Goal: Task Accomplishment & Management: Complete application form

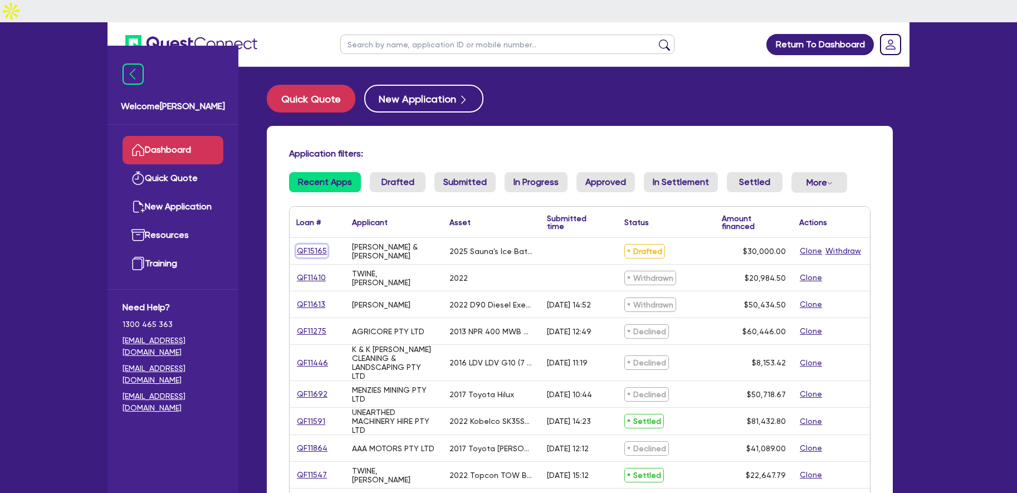
click at [310, 244] on link "QF15165" at bounding box center [311, 250] width 31 height 13
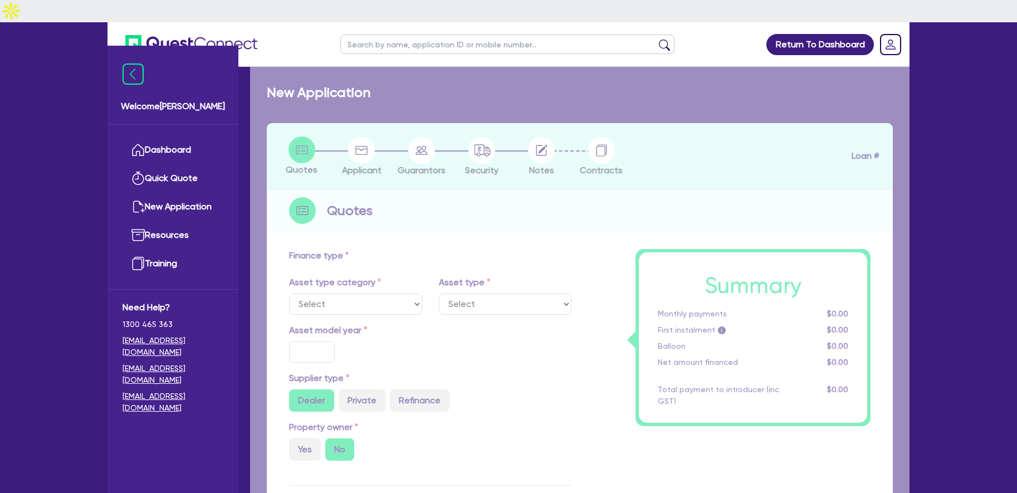
select select "SECONDARY_ASSETS"
type input "2025"
radio input "true"
type input "30,000"
type input "3"
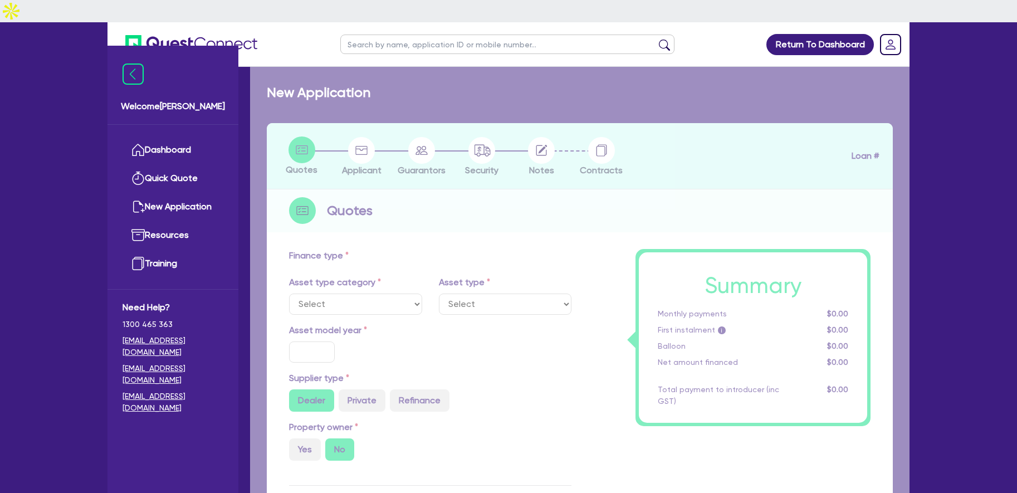
type input "900"
type input "7.49"
type input "595"
select select "OTHER"
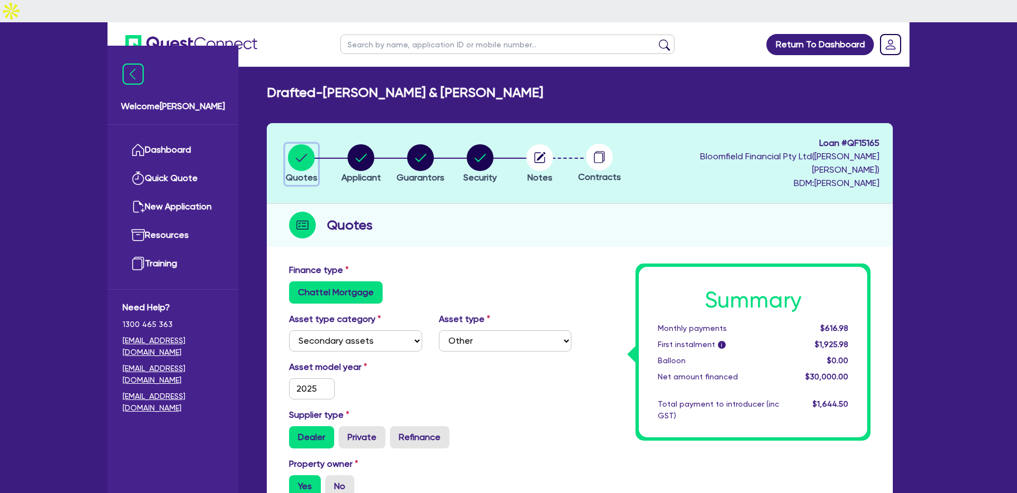
click at [300, 144] on circle "button" at bounding box center [301, 157] width 27 height 27
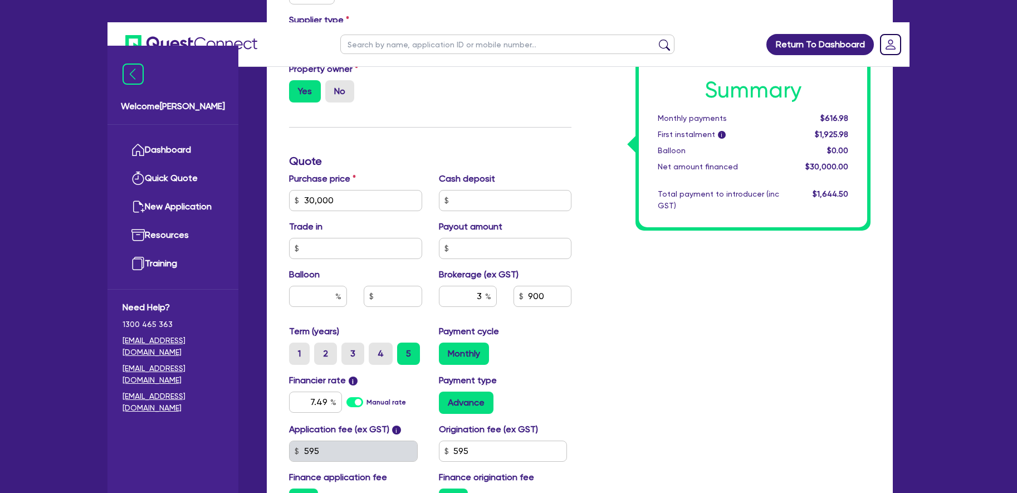
scroll to position [413, 0]
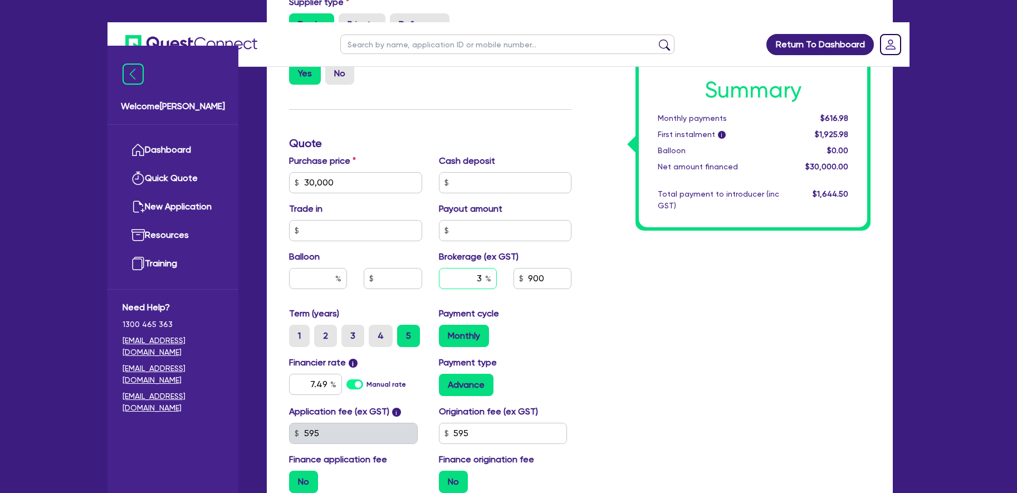
drag, startPoint x: 470, startPoint y: 242, endPoint x: 532, endPoint y: 242, distance: 61.8
click at [526, 268] on div "3 900" at bounding box center [505, 283] width 150 height 30
type input "4"
click at [581, 288] on div "Summary Monthly payments $616.98 First instalment i $1,925.98 Balloon $0.00 Net…" at bounding box center [729, 176] width 299 height 651
type input "30,000"
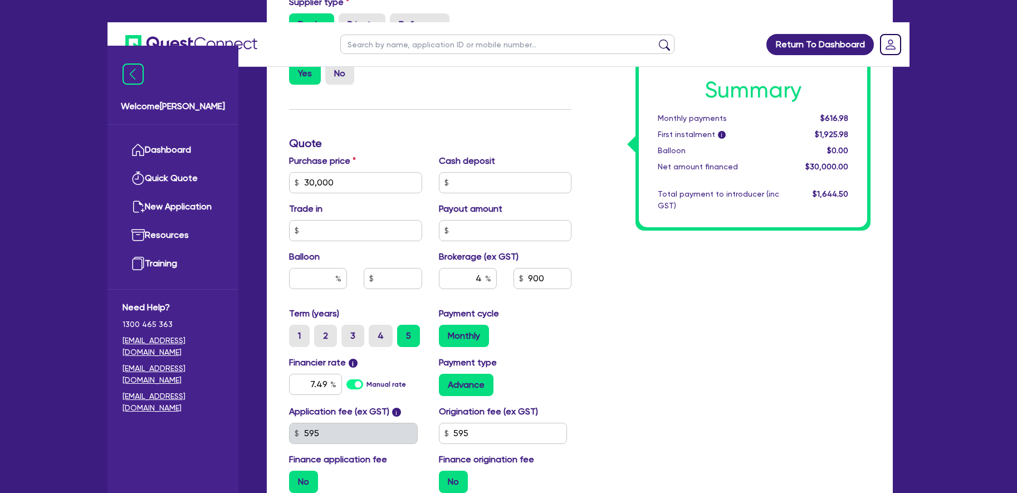
type input "1,200"
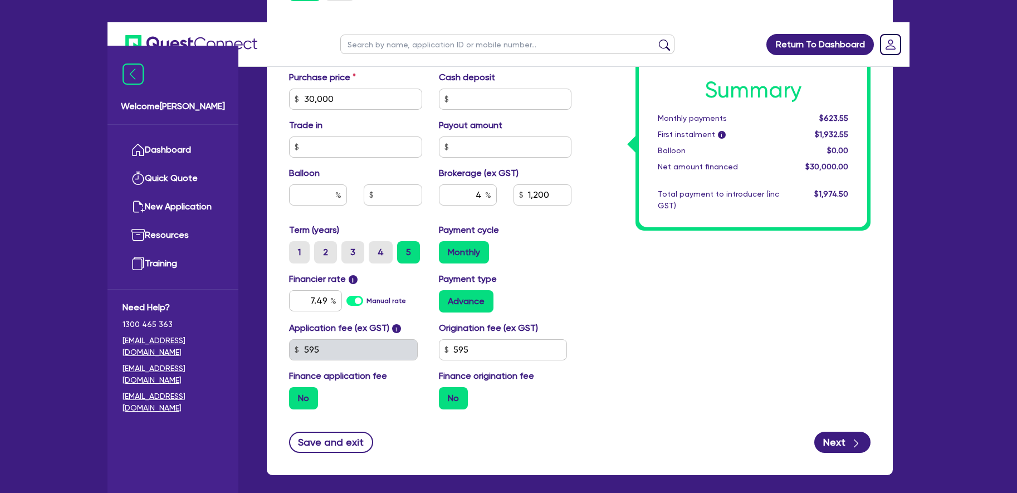
scroll to position [497, 0]
drag, startPoint x: 309, startPoint y: 263, endPoint x: 361, endPoint y: 263, distance: 52.9
click at [361, 290] on div "7.49 Manual rate" at bounding box center [355, 300] width 133 height 21
type input "17.95"
type input "30,000"
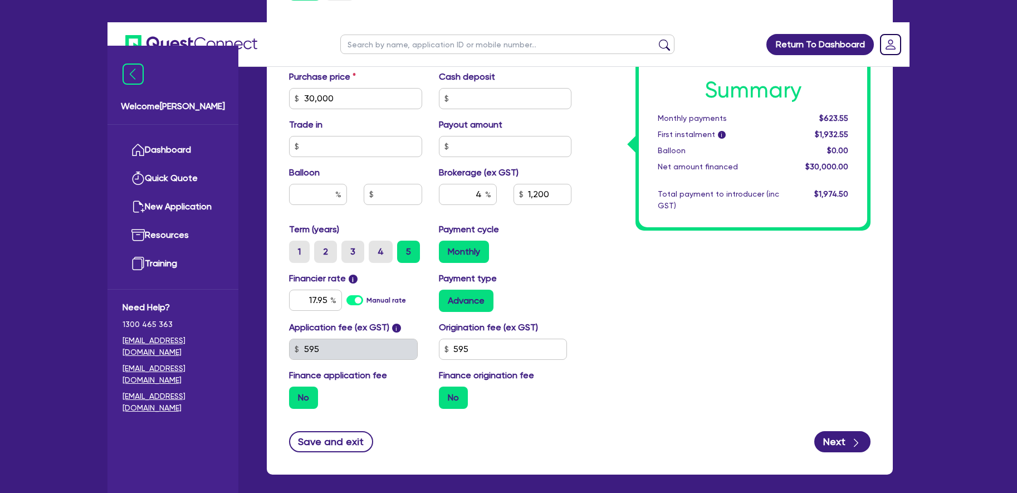
type input "1,200"
click at [570, 272] on div "Payment type Advance" at bounding box center [505, 292] width 150 height 40
type input "30,000"
type input "1,200"
click at [361, 321] on div "Application fee (ex GST) i 595 Origination fee (ex GST) 595 Finance application…" at bounding box center [430, 369] width 299 height 97
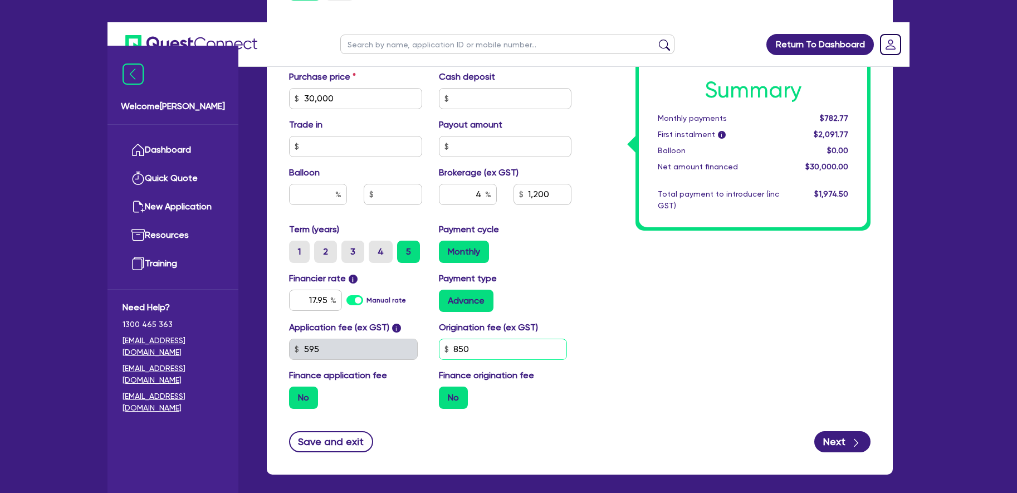
type input "850"
type input "30,000"
type input "1,200"
click at [603, 365] on div "Summary Monthly payments $782.77 First instalment i $2,091.77 Balloon $0.00 Net…" at bounding box center [729, 92] width 299 height 651
type input "30,000"
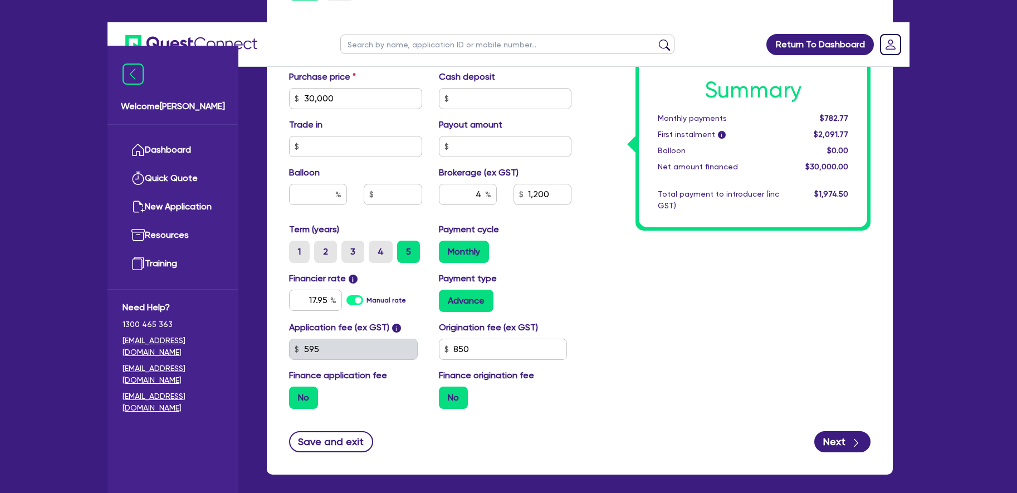
type input "1,200"
click at [459, 386] on label "No" at bounding box center [453, 397] width 29 height 22
click at [446, 386] on input "No" at bounding box center [442, 389] width 7 height 7
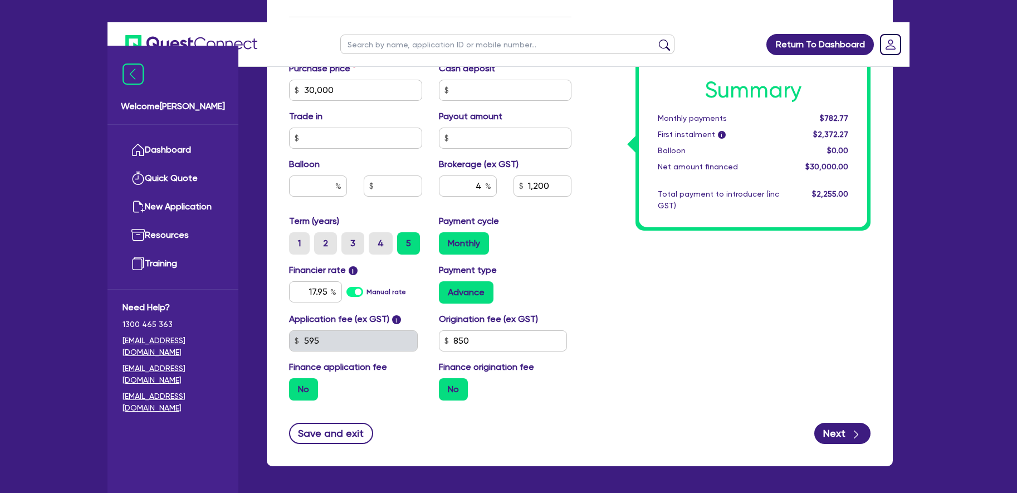
scroll to position [505, 0]
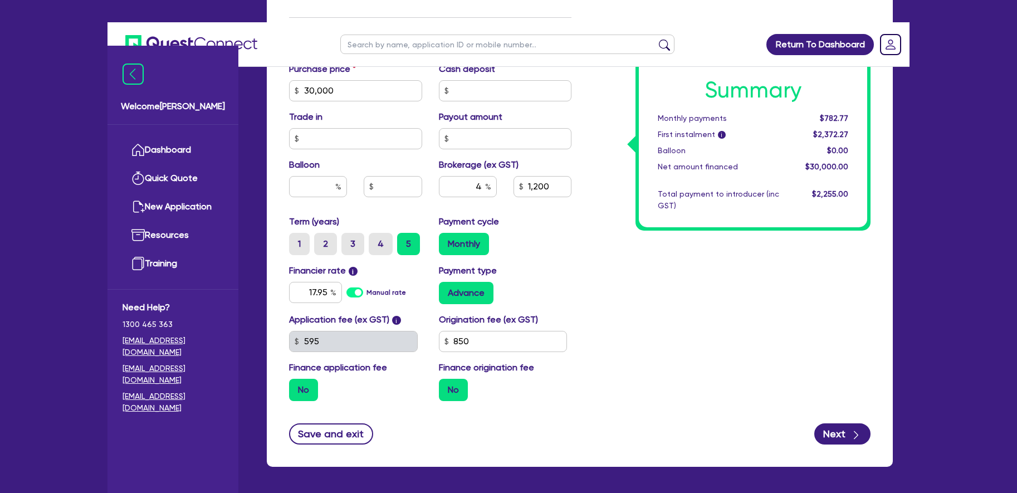
click at [311, 379] on label "No" at bounding box center [303, 390] width 29 height 22
click at [296, 379] on input "No" at bounding box center [292, 382] width 7 height 7
click at [449, 379] on label "No" at bounding box center [453, 390] width 29 height 22
click at [446, 379] on input "No" at bounding box center [442, 382] width 7 height 7
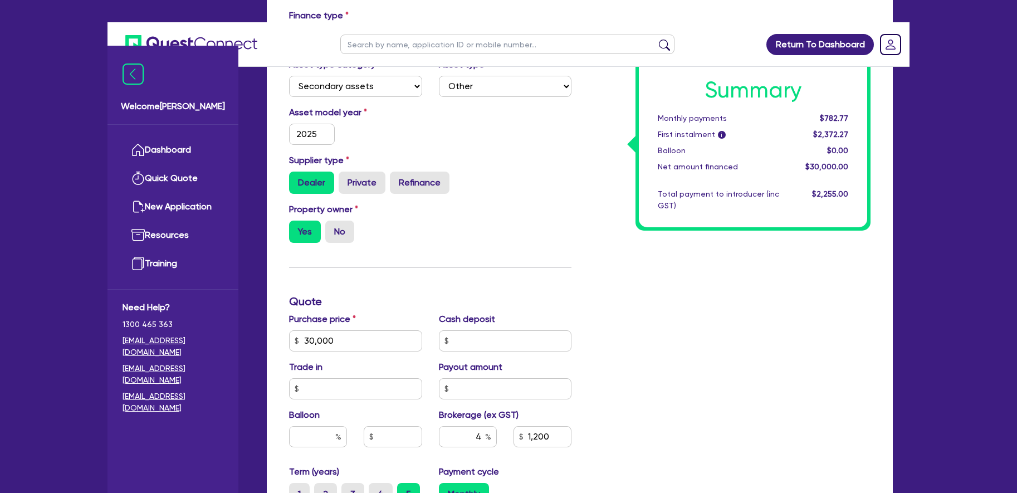
scroll to position [454, 0]
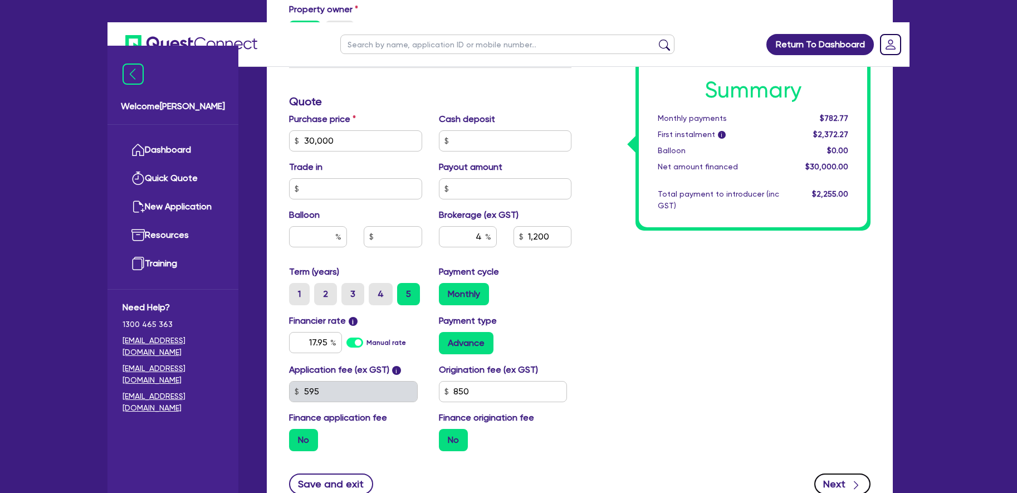
click at [853, 479] on icon "button" at bounding box center [855, 484] width 11 height 11
type input "30,000"
type input "1,200"
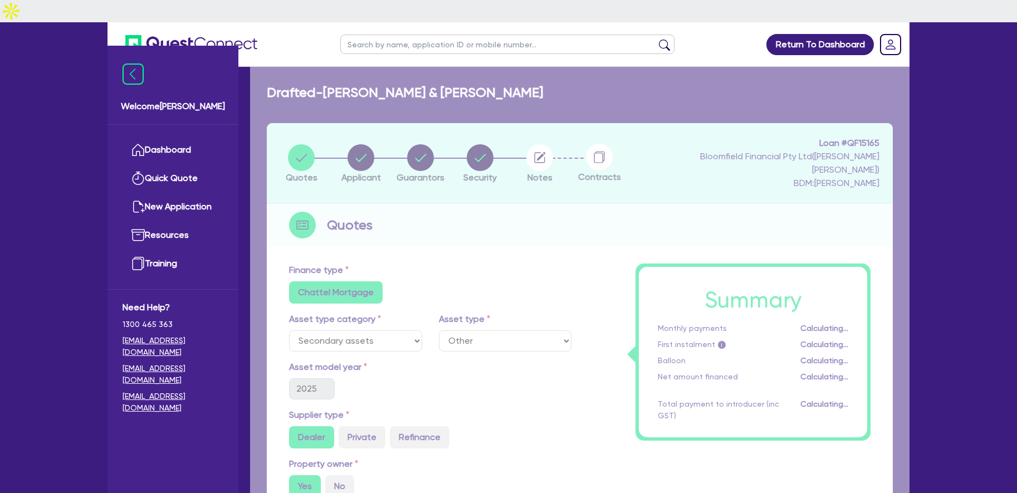
select select "COMPANY"
select select "ARTS_RECREATION"
select select "GYMS"
select select "NSW"
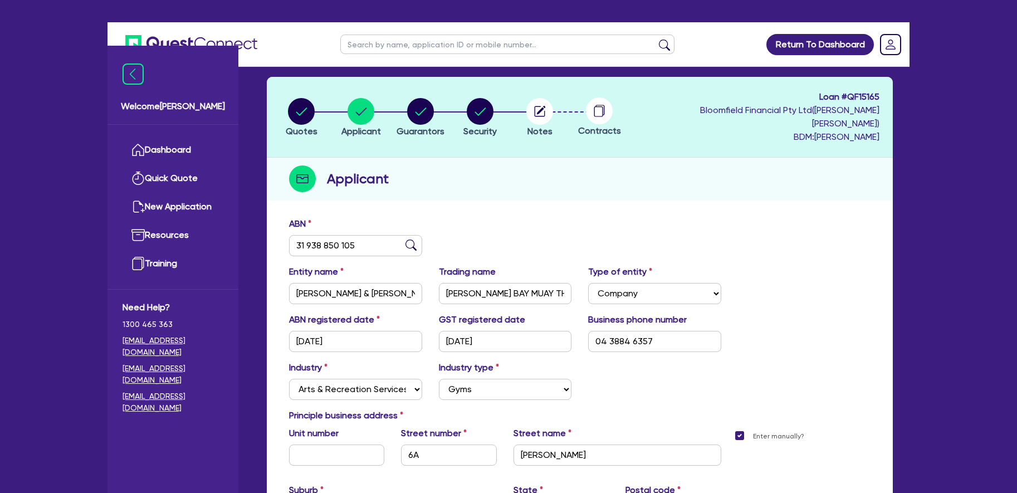
scroll to position [57, 0]
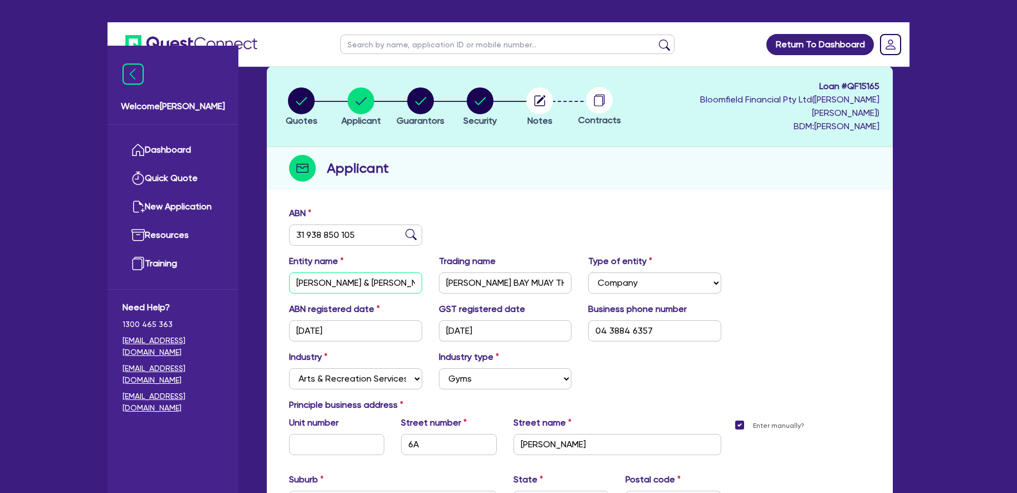
click at [398, 272] on input "J.M CUMMINGS & J FLICK" at bounding box center [355, 282] width 133 height 21
drag, startPoint x: 410, startPoint y: 250, endPoint x: 267, endPoint y: 254, distance: 142.6
click at [267, 254] on div "ABN 31 938 850 105 Entity name J.M CUMMINGS & J FLICK Trading name BYRON BAY MU…" at bounding box center [580, 393] width 626 height 385
type input "J.M CUMMINGS & J FLIC"
drag, startPoint x: 378, startPoint y: 195, endPoint x: 249, endPoint y: 194, distance: 129.2
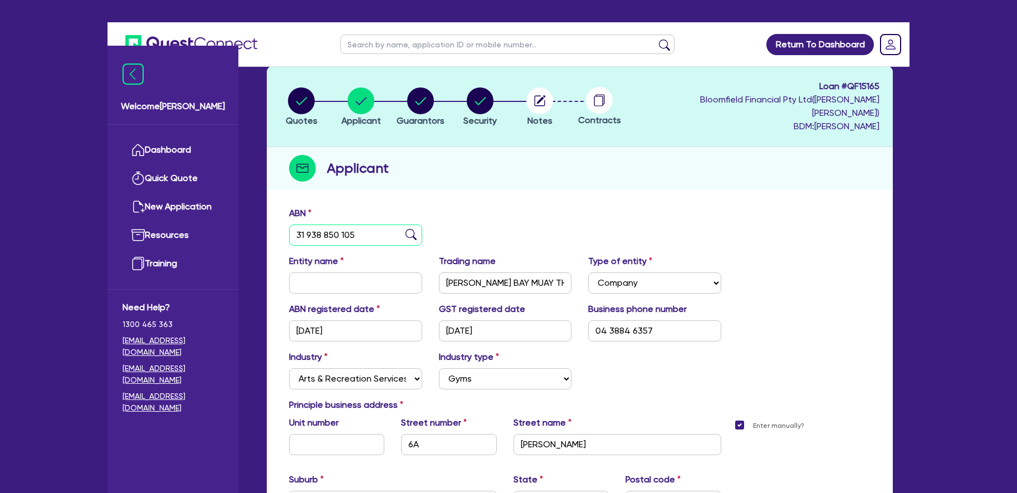
click at [249, 194] on div "Welcome Harrison Dashboard Quick Quote New Application Resources Training Need …" at bounding box center [508, 309] width 802 height 689
paste input "80 687 496 206"
type input "80 687 496 206"
click at [414, 229] on img at bounding box center [410, 234] width 11 height 11
type input "[PERSON_NAME] BAY MUAY THAI & MMA PTY LTD"
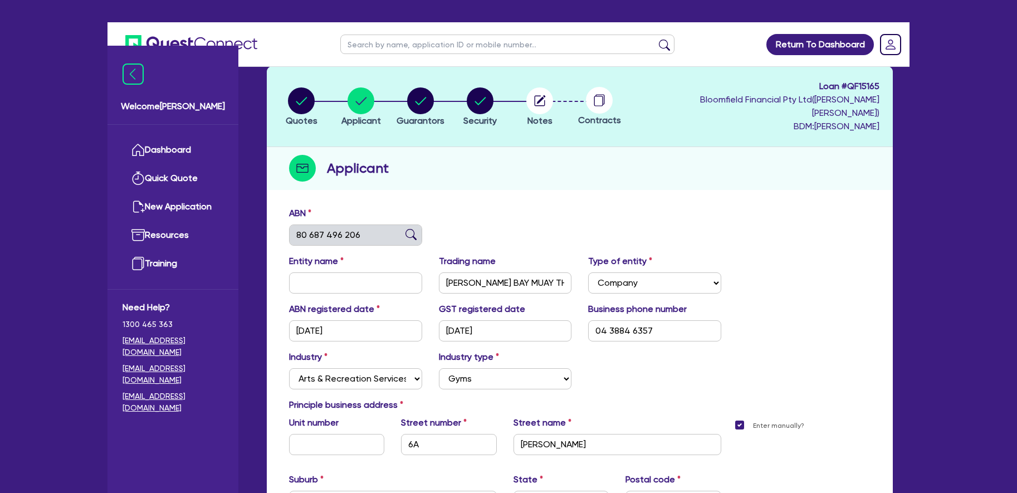
type input "Byron Bay Muay Thai & MMA"
type input "28/05/2025"
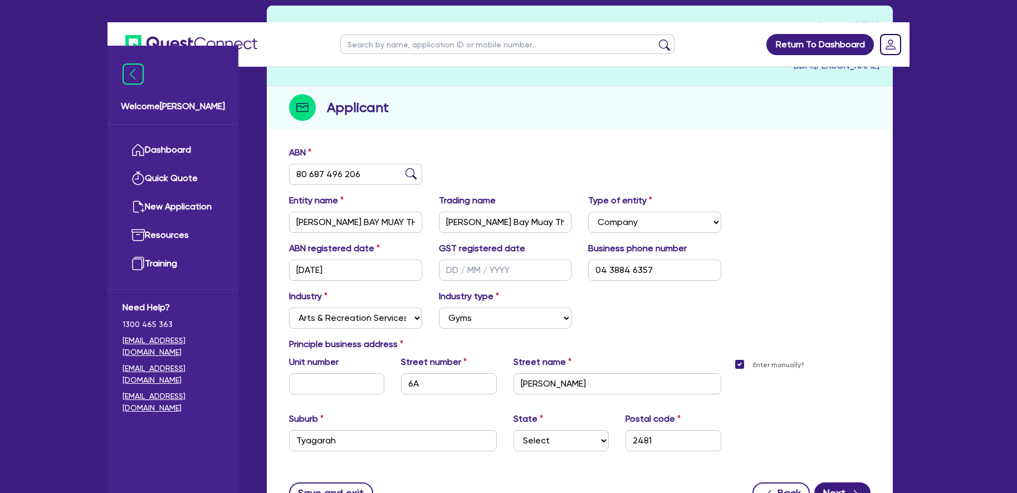
scroll to position [117, 0]
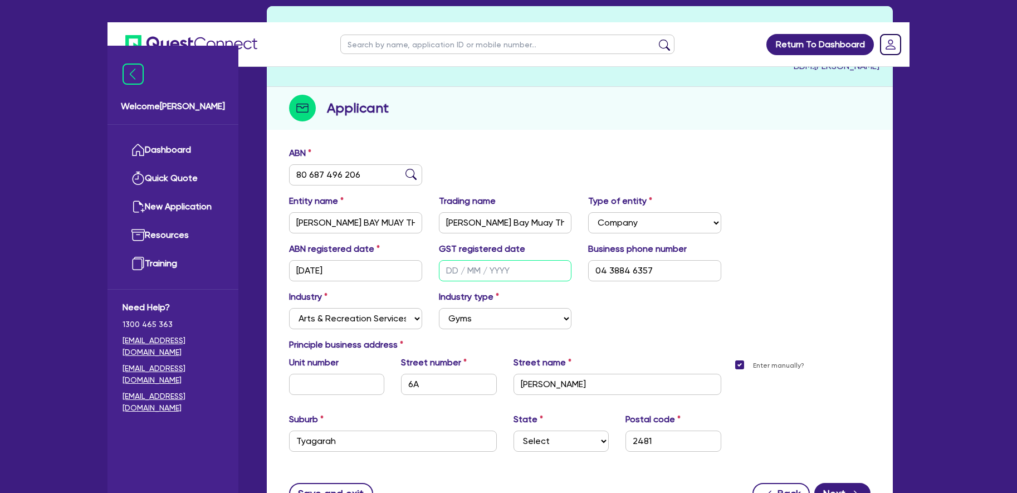
click at [454, 260] on input "text" at bounding box center [505, 270] width 133 height 21
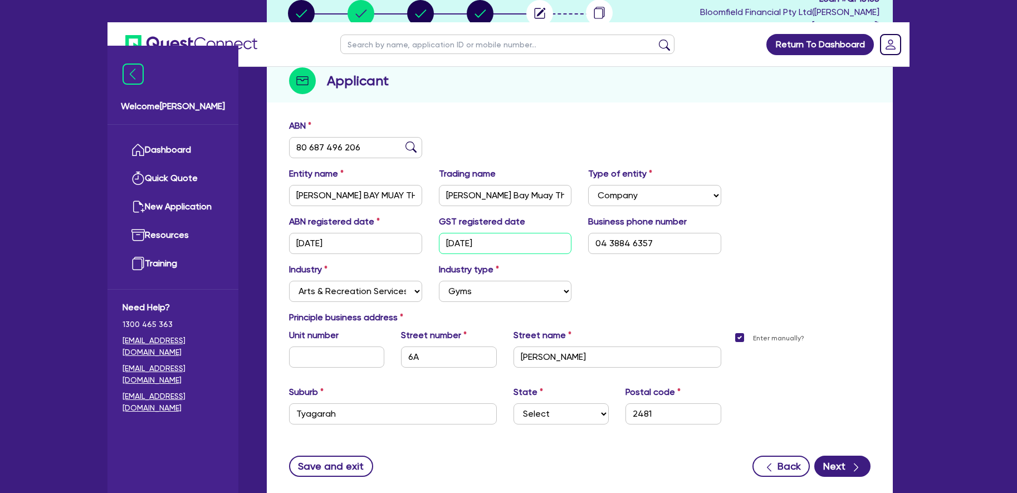
scroll to position [183, 0]
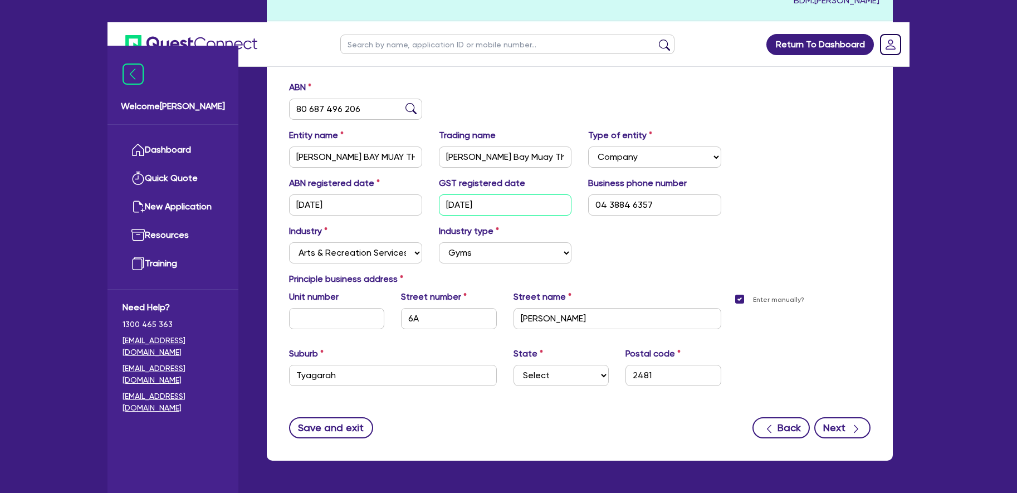
type input "28/05/2025"
click at [852, 423] on icon "button" at bounding box center [855, 428] width 11 height 11
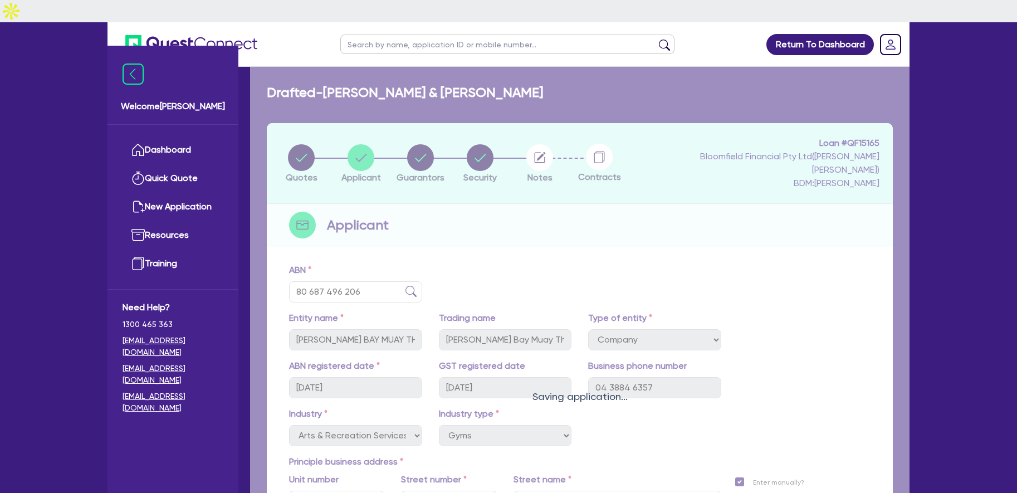
select select "MR"
select select "NSW"
select select "SINGLE"
select select "PROPERTY"
select select "MORTGAGE"
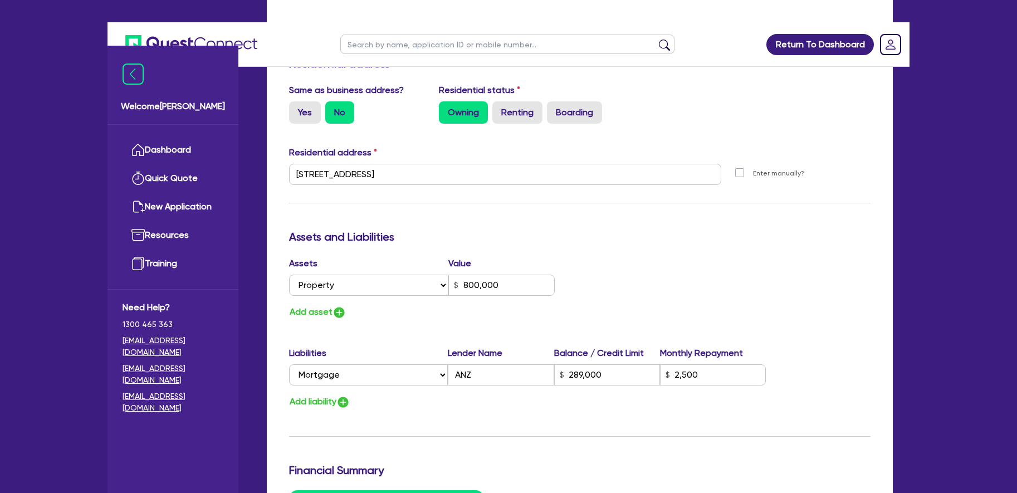
scroll to position [414, 0]
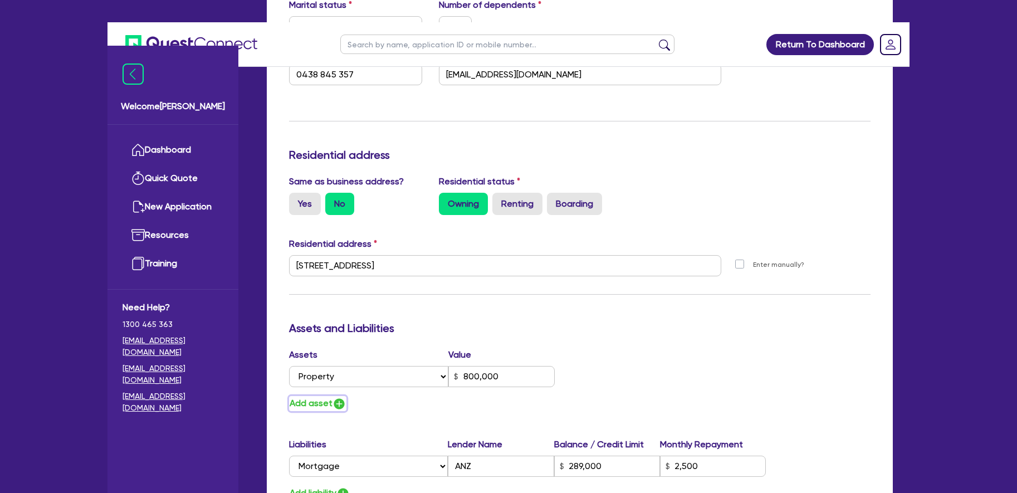
click at [298, 396] on button "Add asset" at bounding box center [317, 403] width 57 height 15
type input "0"
type input "0438 845 357"
type input "800,000"
type input "289,000"
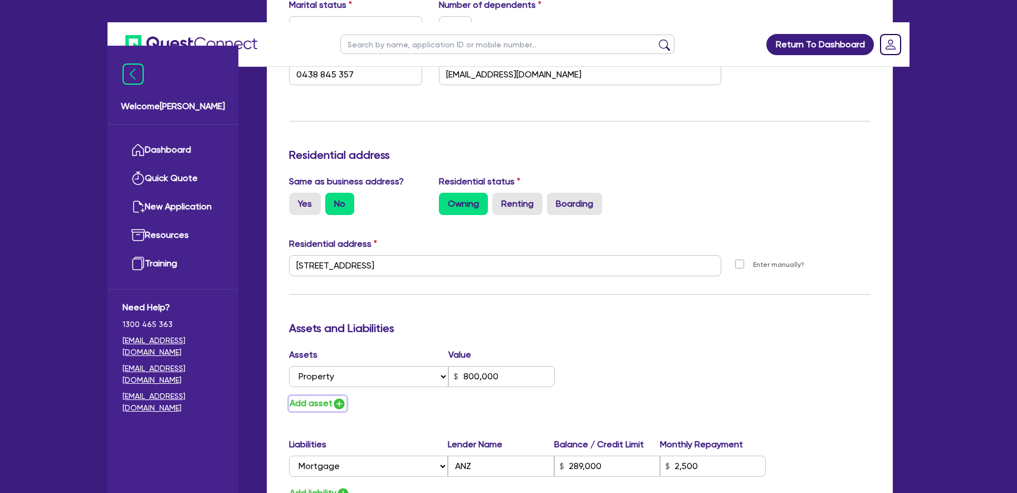
type input "2,500"
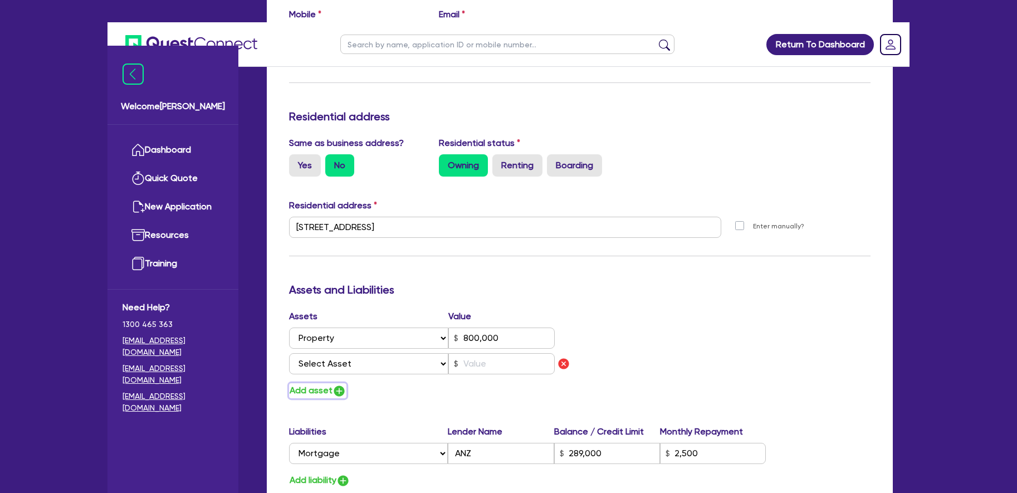
scroll to position [464, 0]
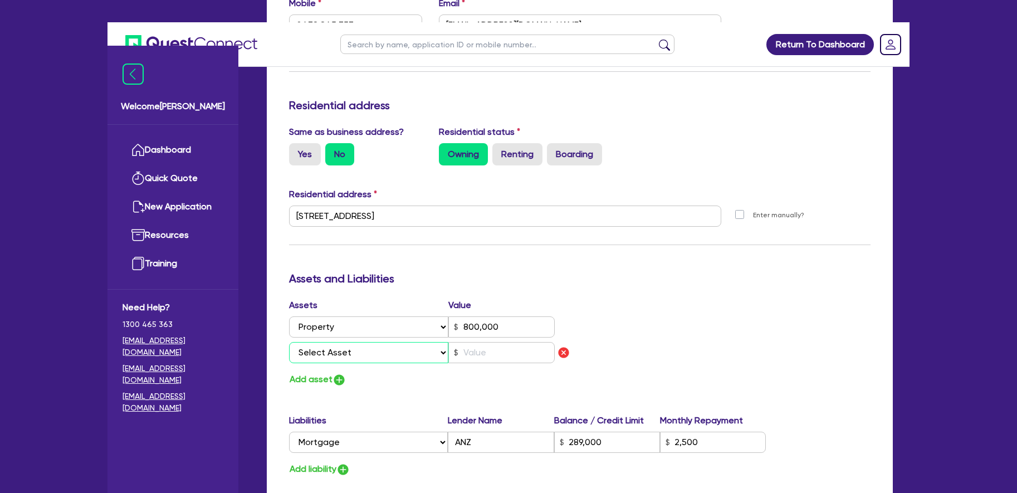
click at [367, 342] on select "Select Asset Cash Property Investment property Vehicle Truck Trailer Equipment …" at bounding box center [368, 352] width 159 height 21
select select "CASH"
click at [289, 342] on select "Select Asset Cash Property Investment property Vehicle Truck Trailer Equipment …" at bounding box center [368, 352] width 159 height 21
type input "0"
type input "0438 845 357"
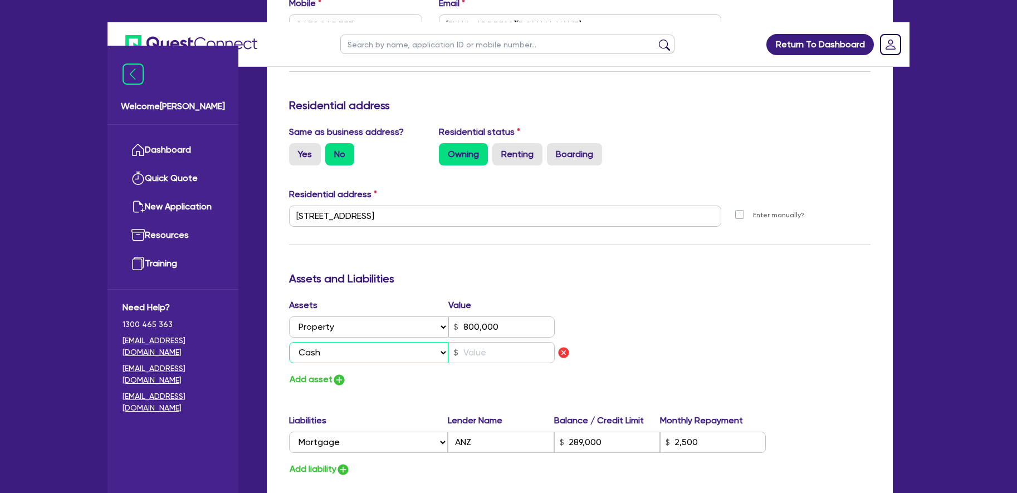
type input "800,000"
type input "289,000"
type input "2,500"
click at [493, 342] on input "text" at bounding box center [501, 352] width 106 height 21
type input "0"
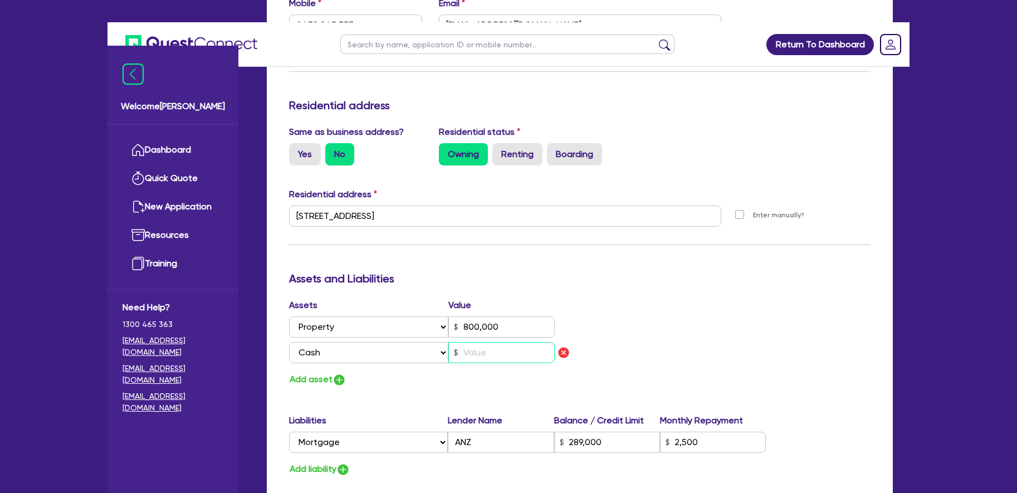
type input "0438 845 357"
type input "800,000"
type input "289,000"
type input "2,500"
type input "1"
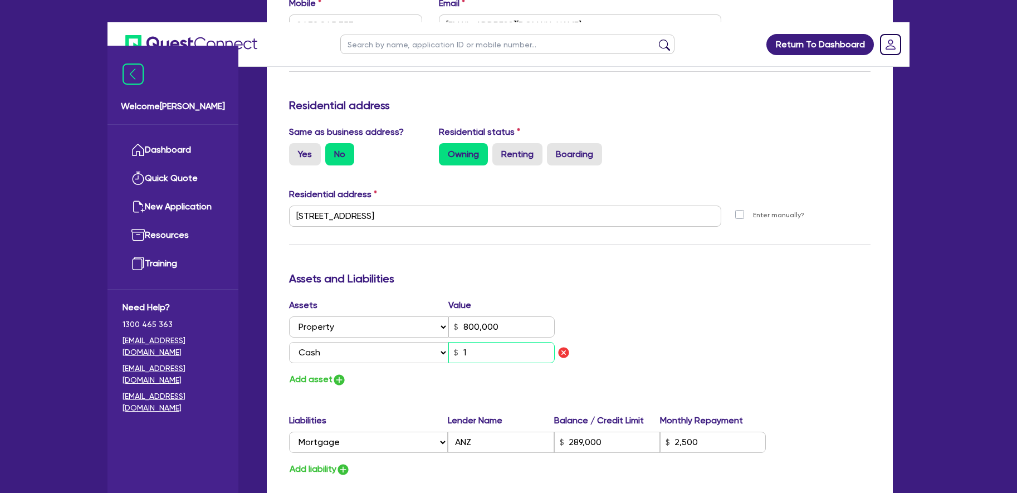
type input "0"
type input "0438 845 357"
type input "800,000"
type input "289,000"
type input "2,500"
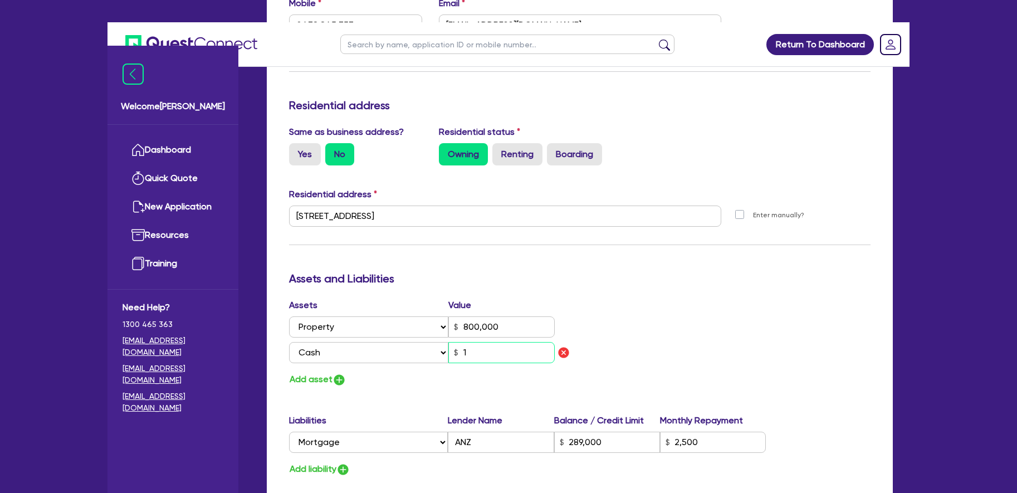
type input "15"
type input "0"
type input "0438 845 357"
type input "800,000"
type input "289,000"
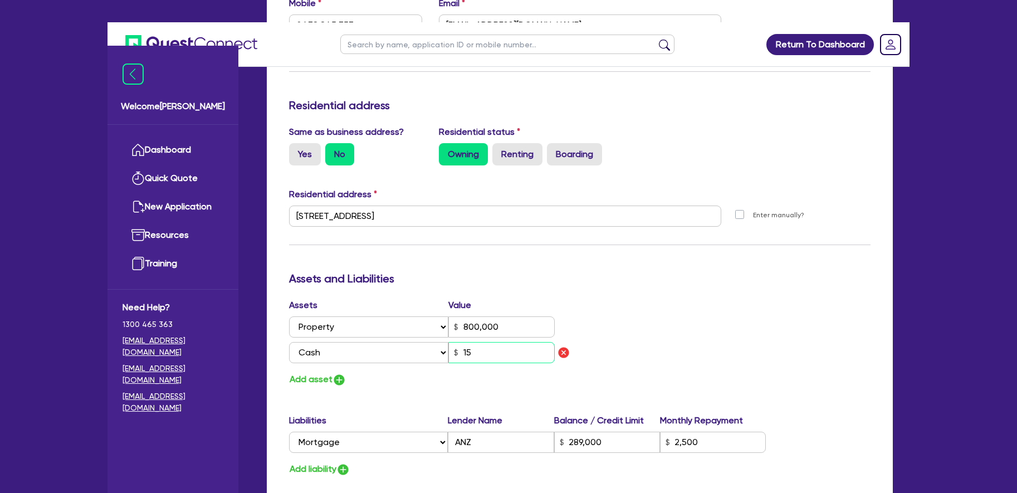
type input "2,500"
type input "150"
type input "0"
type input "0438 845 357"
type input "800,000"
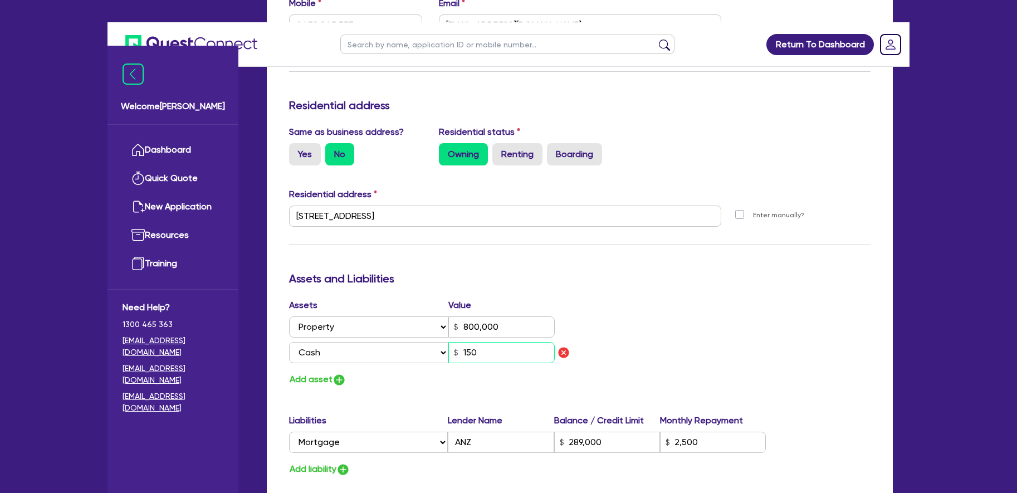
type input "289,000"
type input "2,500"
type input "1,500"
type input "0"
type input "0438 845 357"
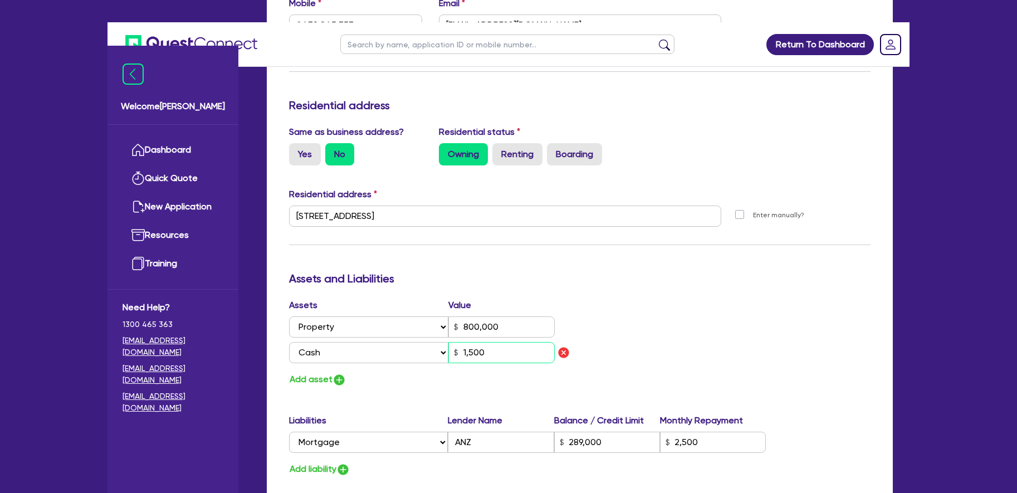
type input "800,000"
type input "289,000"
type input "2,500"
type input "15,000"
click at [456, 372] on div "Add asset" at bounding box center [430, 379] width 299 height 15
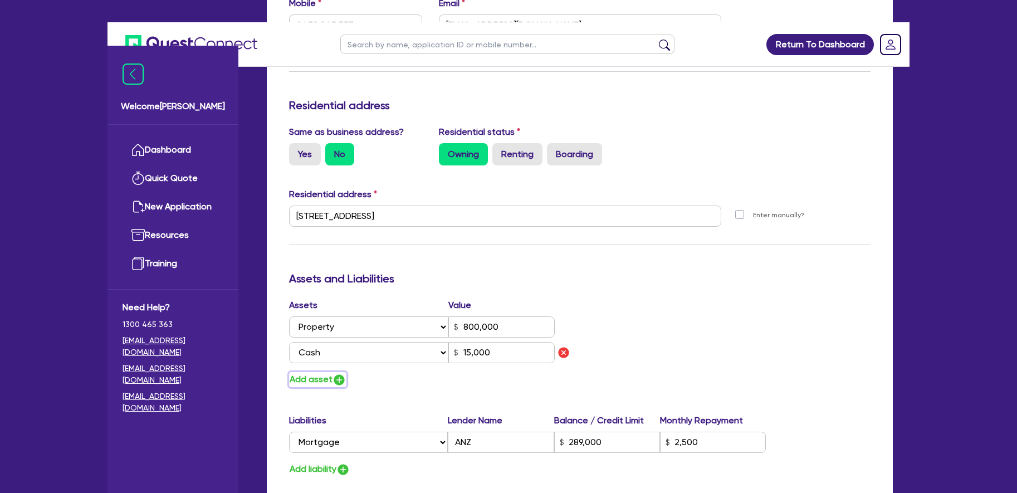
click at [316, 372] on button "Add asset" at bounding box center [317, 379] width 57 height 15
type input "0"
type input "0438 845 357"
type input "800,000"
type input "289,000"
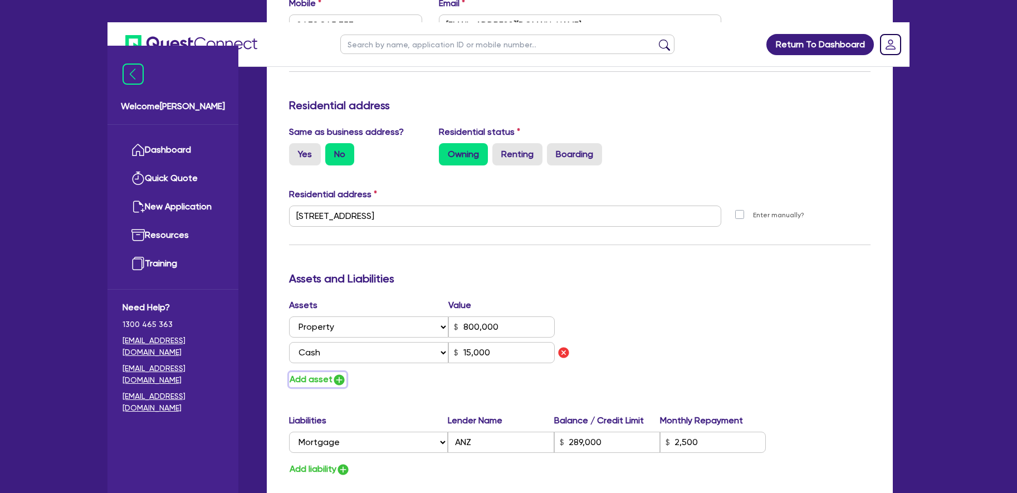
type input "2,500"
type input "15,000"
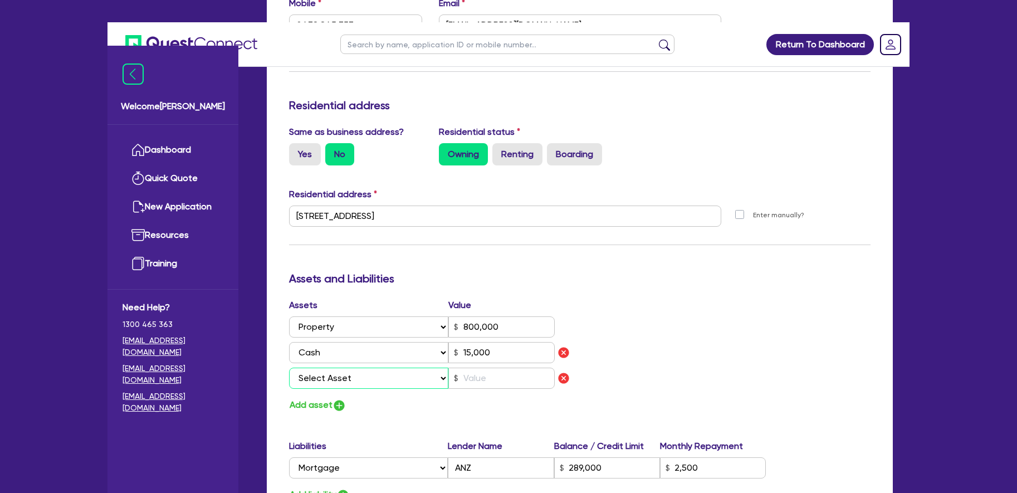
click at [365, 368] on select "Select Asset Cash Property Investment property Vehicle Truck Trailer Equipment …" at bounding box center [368, 378] width 159 height 21
select select "VEHICLE"
click at [289, 368] on select "Select Asset Cash Property Investment property Vehicle Truck Trailer Equipment …" at bounding box center [368, 378] width 159 height 21
type input "0"
type input "0438 845 357"
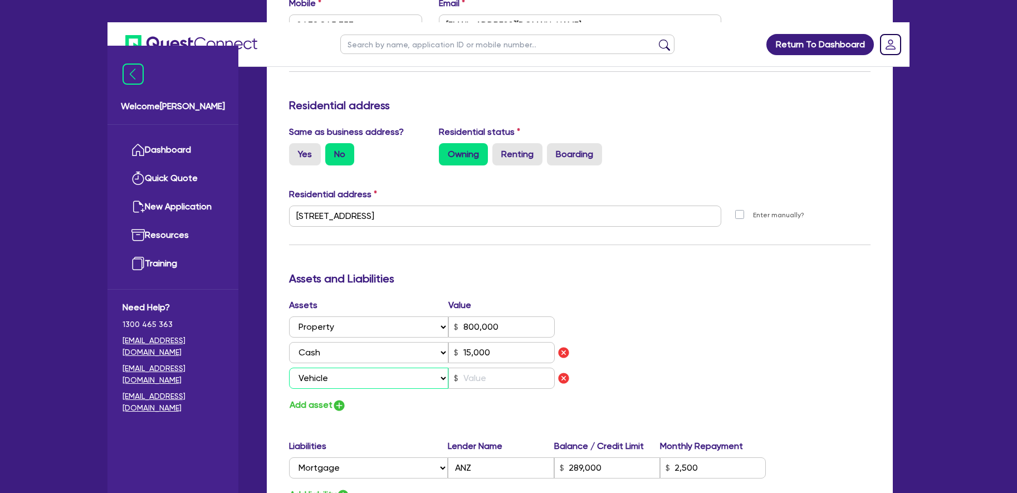
type input "800,000"
type input "289,000"
type input "2,500"
type input "15,000"
click at [467, 368] on input "text" at bounding box center [501, 378] width 106 height 21
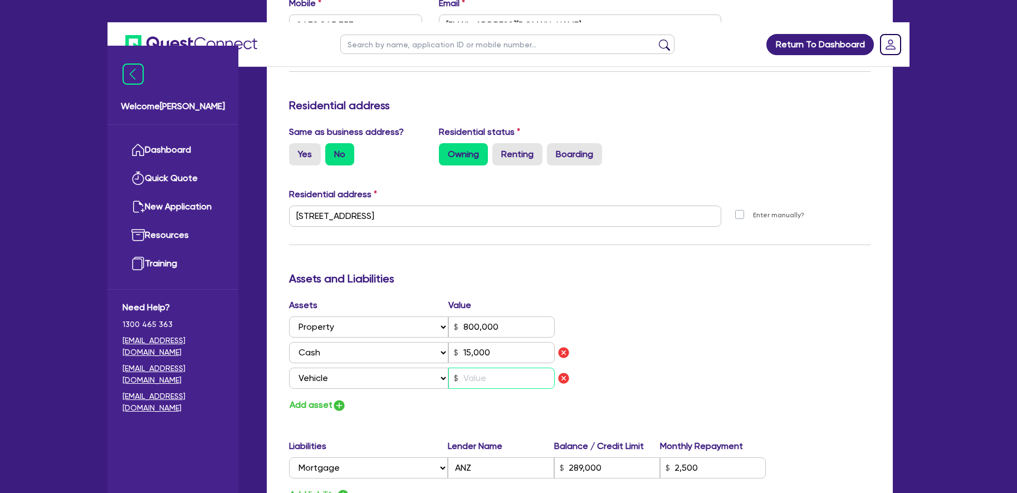
type input "0"
type input "0438 845 357"
type input "800,000"
type input "289,000"
type input "2,500"
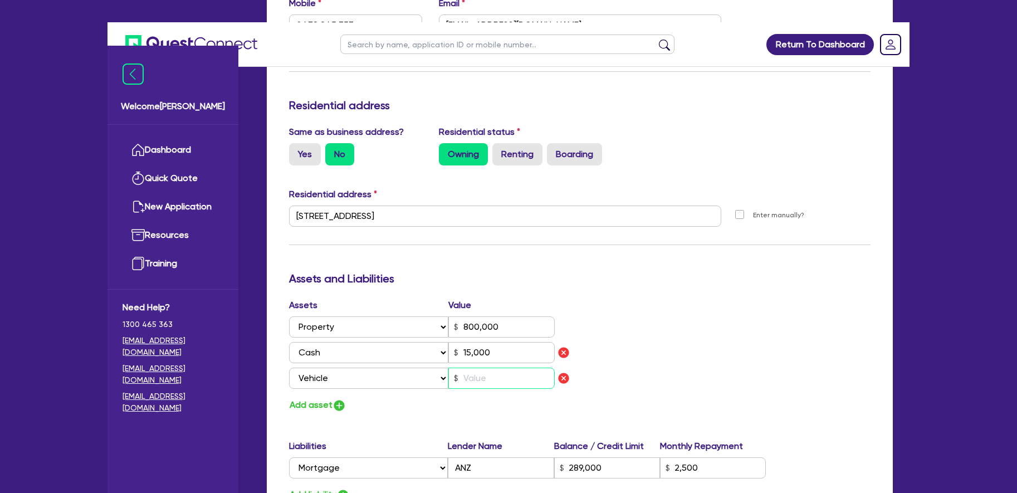
type input "15,000"
type input "3"
type input "0"
type input "0438 845 357"
type input "800,000"
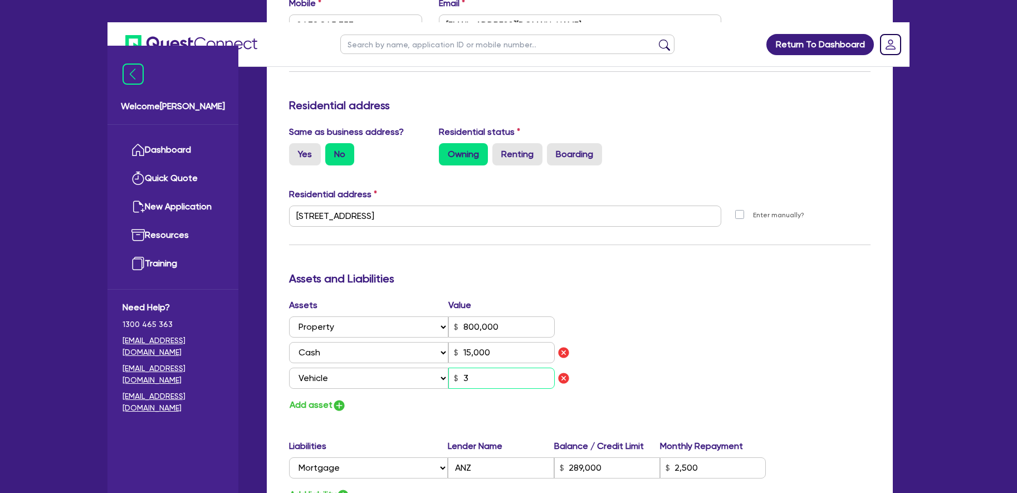
type input "289,000"
type input "2,500"
type input "15,000"
type input "30"
type input "0"
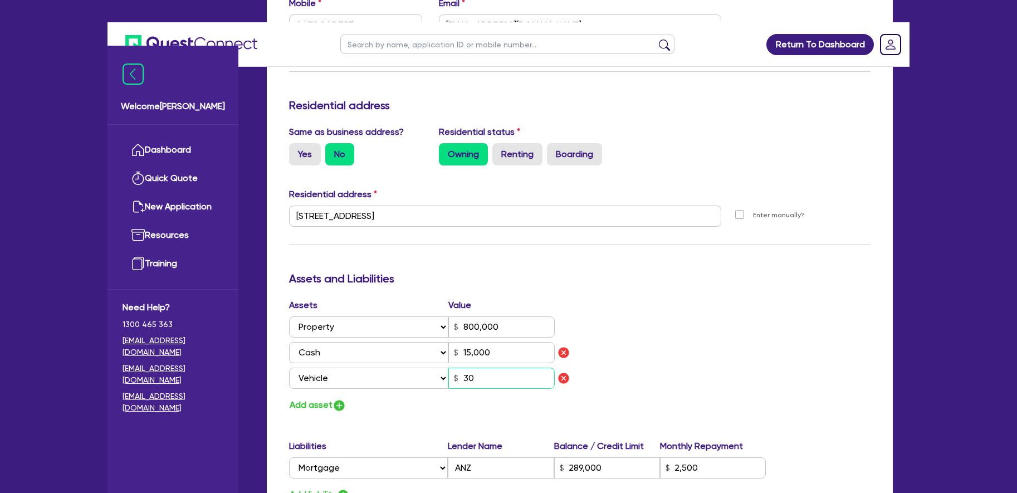
type input "0438 845 357"
type input "800,000"
type input "289,000"
type input "2,500"
type input "15,000"
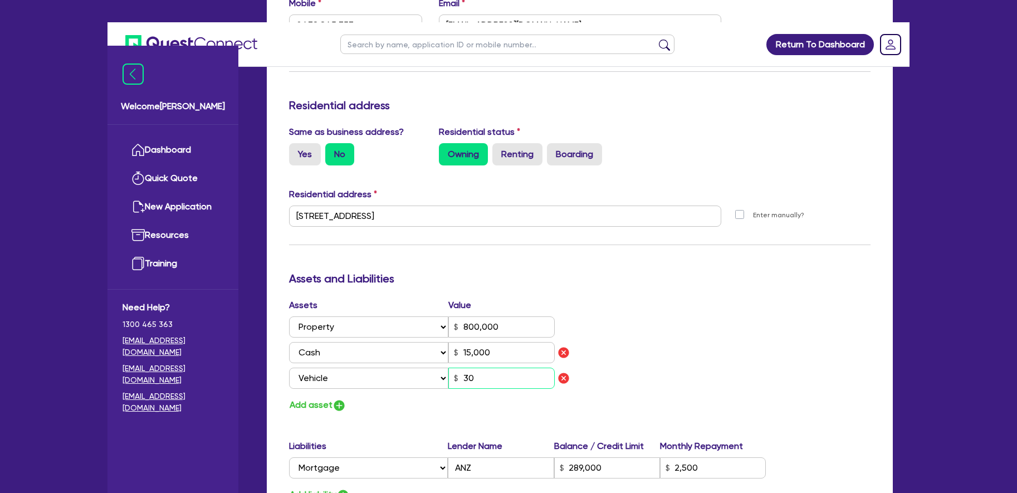
type input "300"
type input "0"
type input "0438 845 357"
type input "800,000"
type input "289,000"
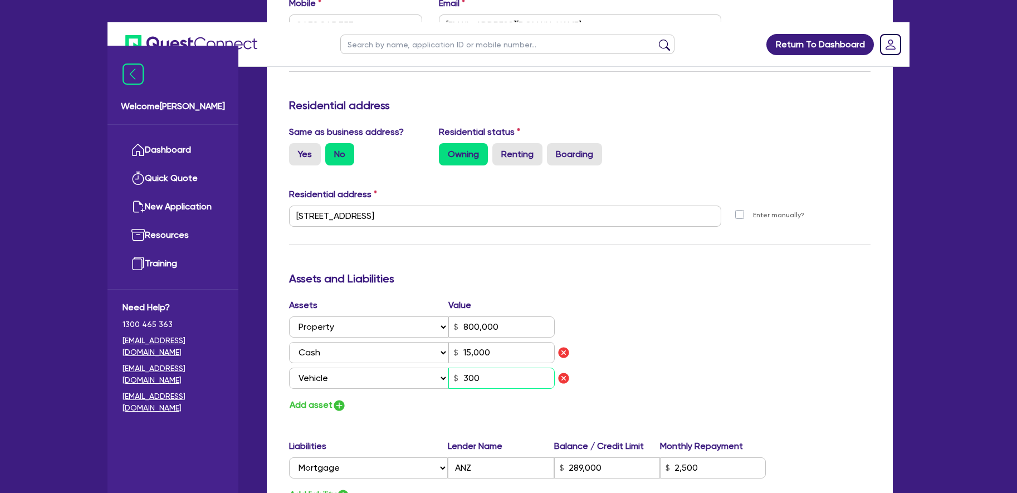
type input "2,500"
type input "15,000"
type input "3,000"
type input "0"
type input "0438 845 357"
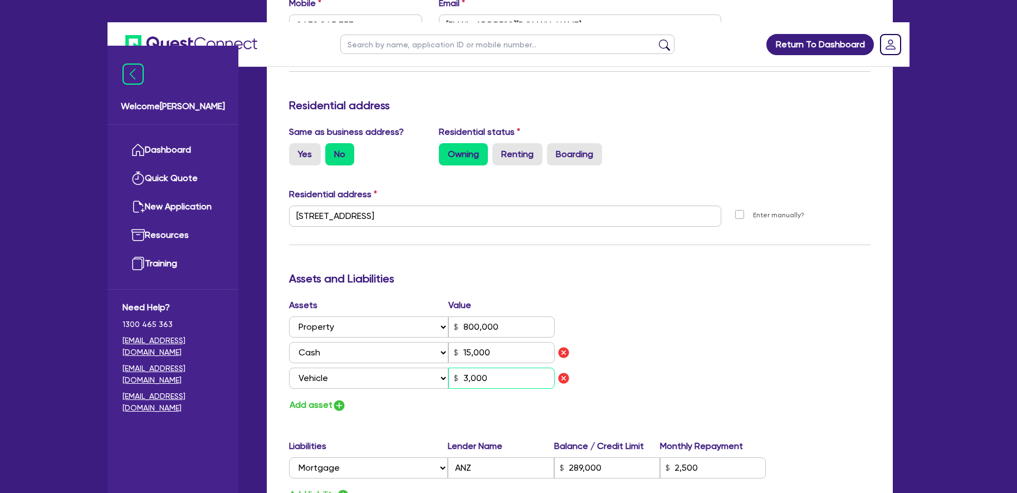
type input "800,000"
type input "289,000"
type input "2,500"
type input "15,000"
type input "30,000"
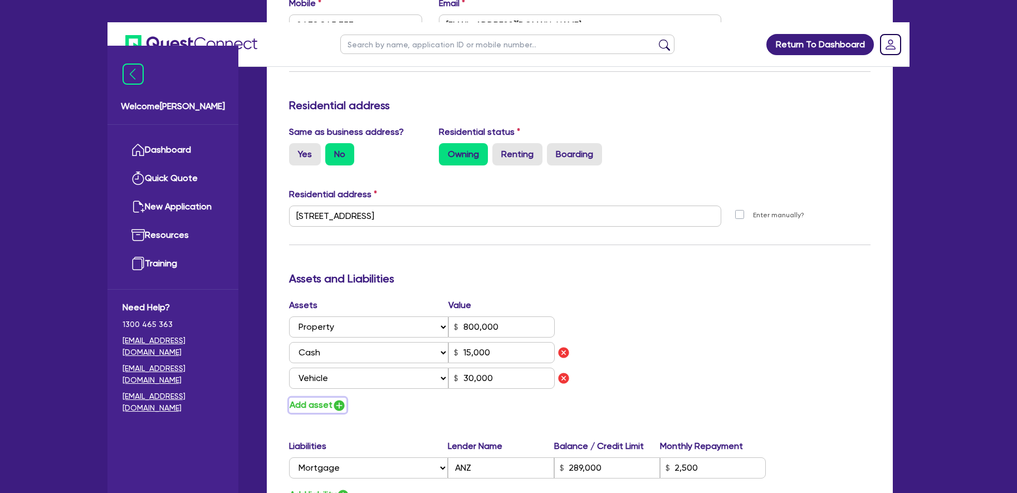
click at [306, 398] on button "Add asset" at bounding box center [317, 405] width 57 height 15
type input "0"
type input "0438 845 357"
type input "800,000"
type input "289,000"
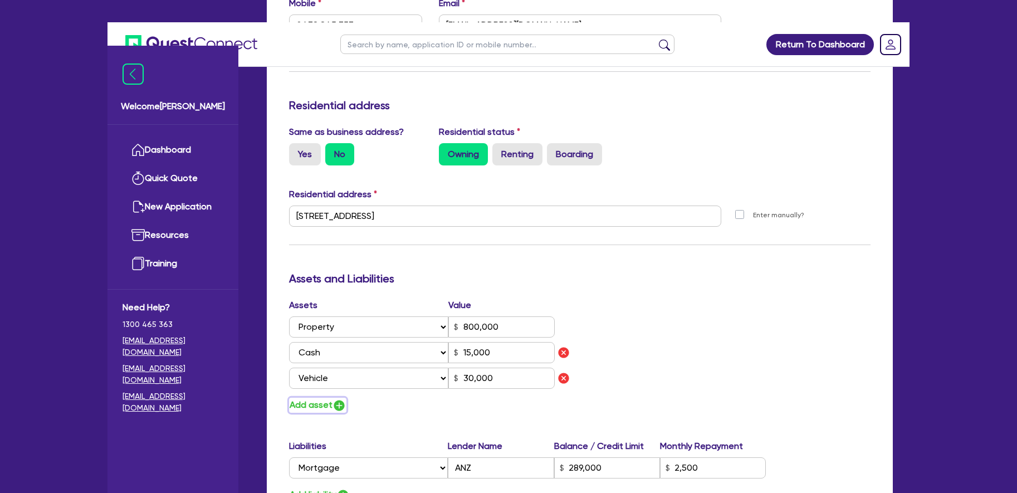
type input "2,500"
type input "15,000"
type input "30,000"
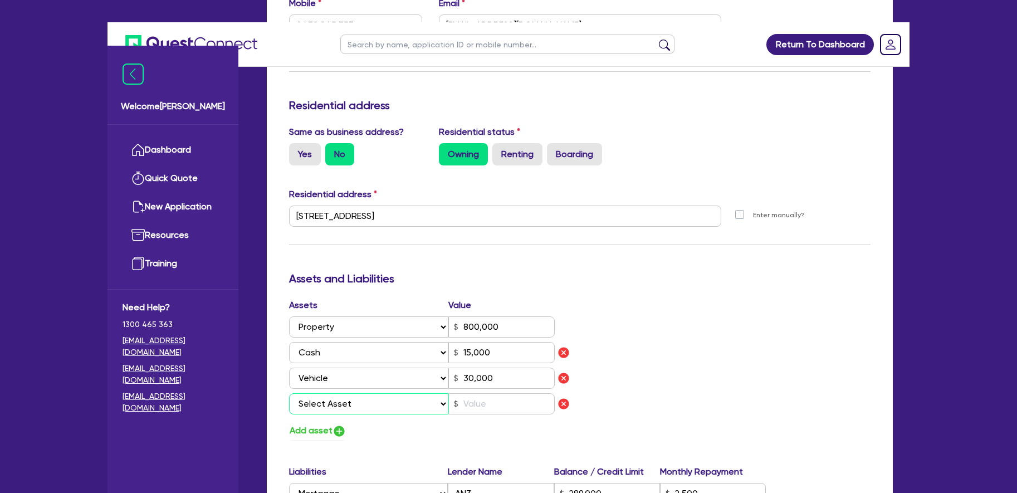
click at [389, 393] on select "Select Asset Cash Property Investment property Vehicle Truck Trailer Equipment …" at bounding box center [368, 403] width 159 height 21
select select "HOUSEHOLD_PERSONAL"
click at [289, 393] on select "Select Asset Cash Property Investment property Vehicle Truck Trailer Equipment …" at bounding box center [368, 403] width 159 height 21
type input "0"
type input "0438 845 357"
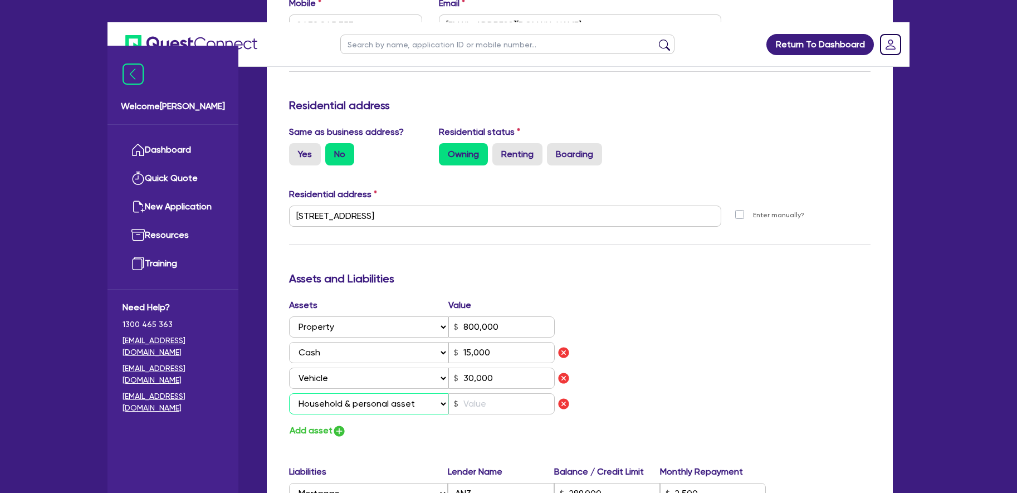
type input "800,000"
type input "289,000"
type input "2,500"
type input "15,000"
type input "30,000"
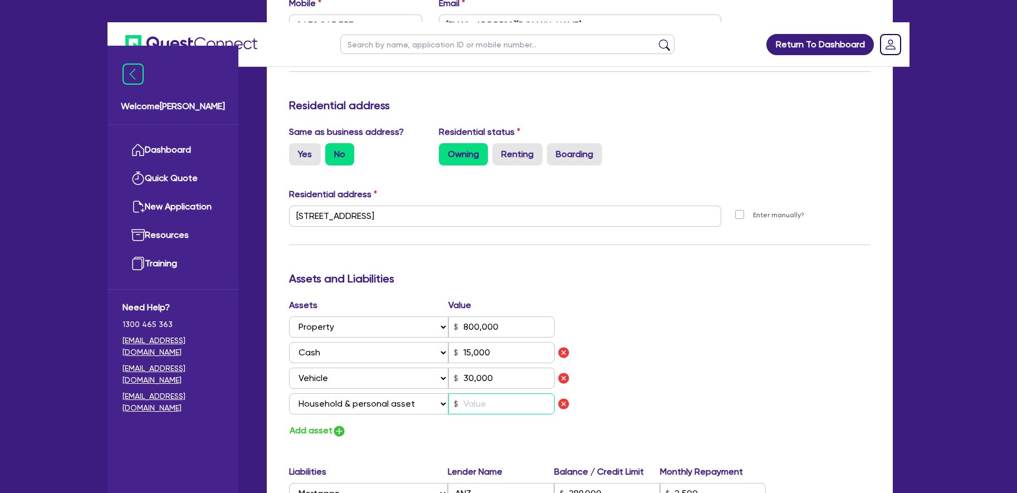
click at [474, 393] on input "text" at bounding box center [501, 403] width 106 height 21
type input "0"
type input "0438 845 357"
type input "800,000"
type input "289,000"
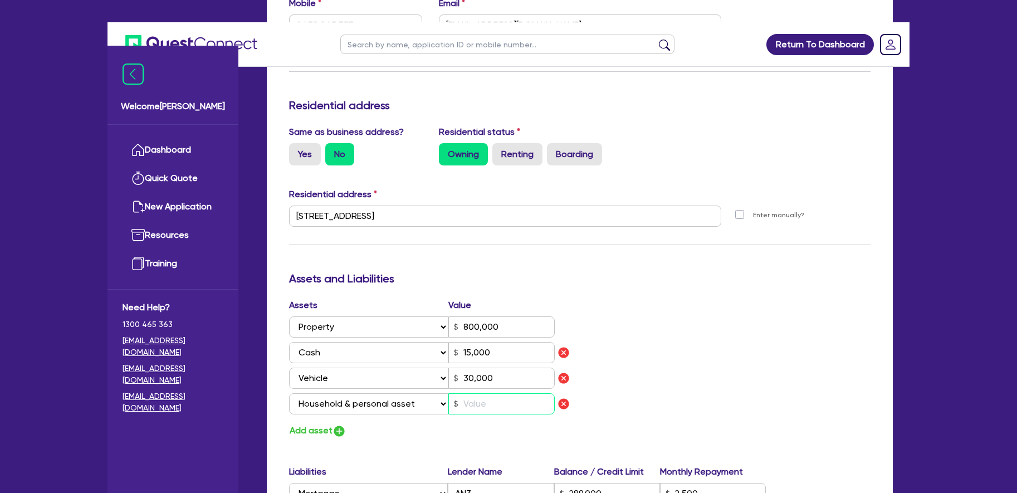
type input "2,500"
type input "15,000"
type input "30,000"
type input "3"
type input "0"
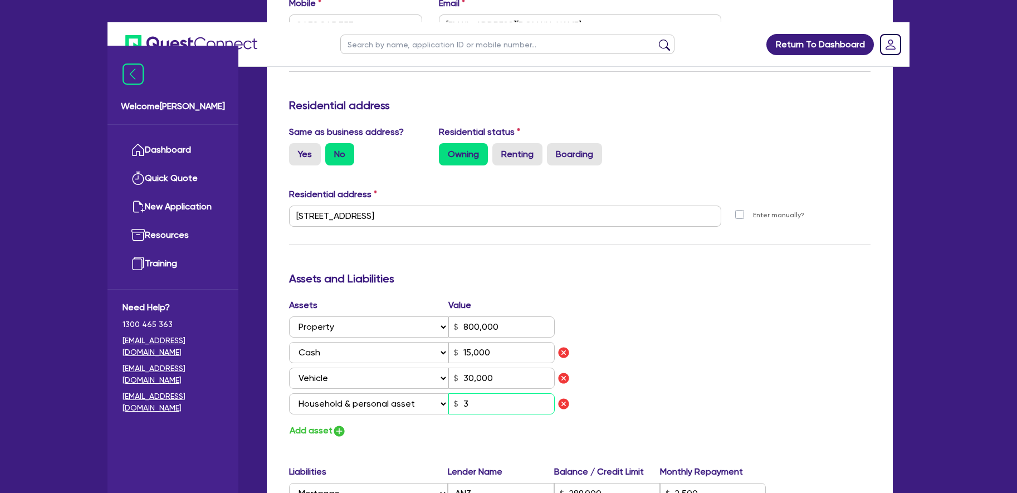
type input "0438 845 357"
type input "800,000"
type input "289,000"
type input "2,500"
type input "15,000"
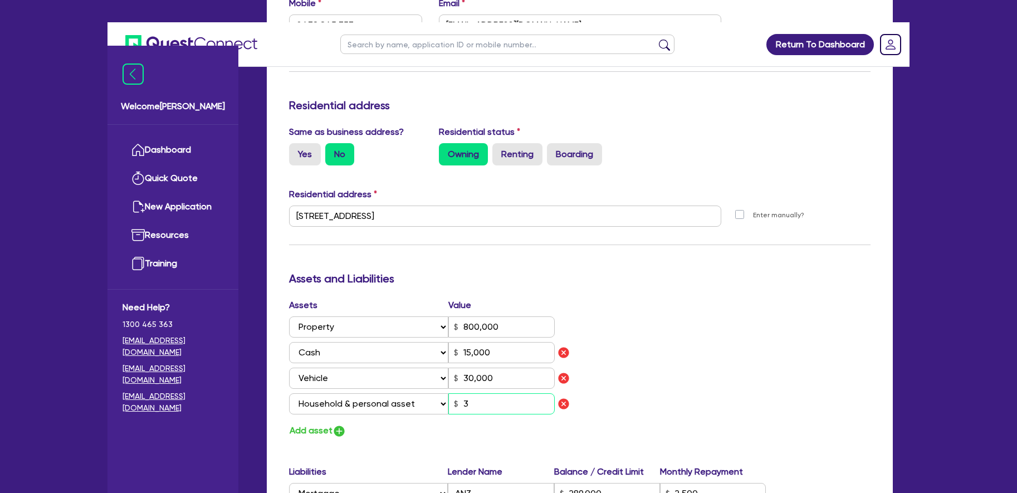
type input "30,000"
type input "35"
type input "0"
type input "0438 845 357"
type input "800,000"
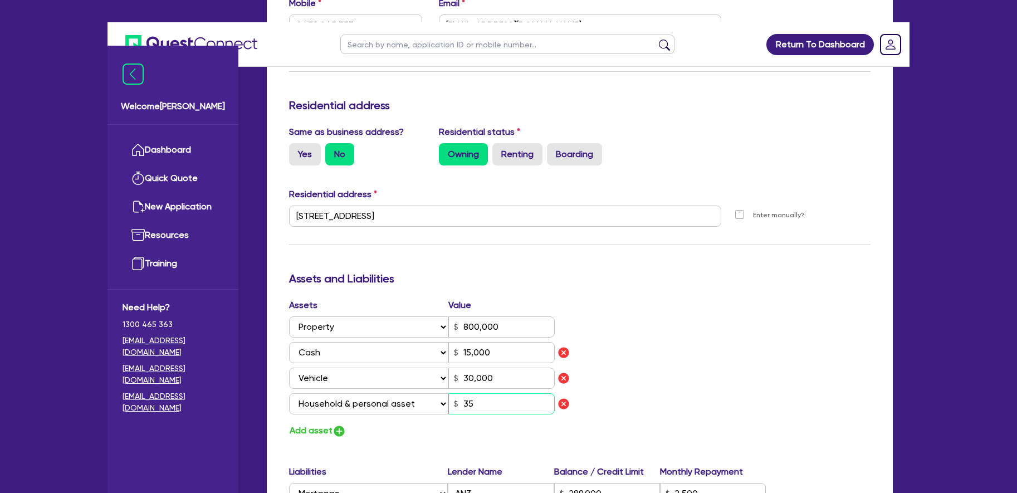
type input "289,000"
type input "2,500"
type input "15,000"
type input "30,000"
type input "350"
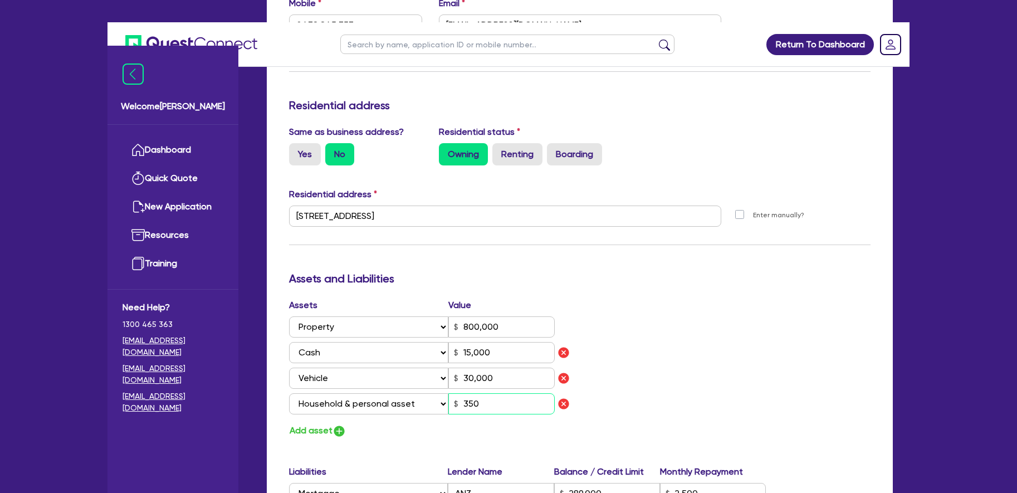
type input "0"
type input "0438 845 357"
type input "800,000"
type input "289,000"
type input "2,500"
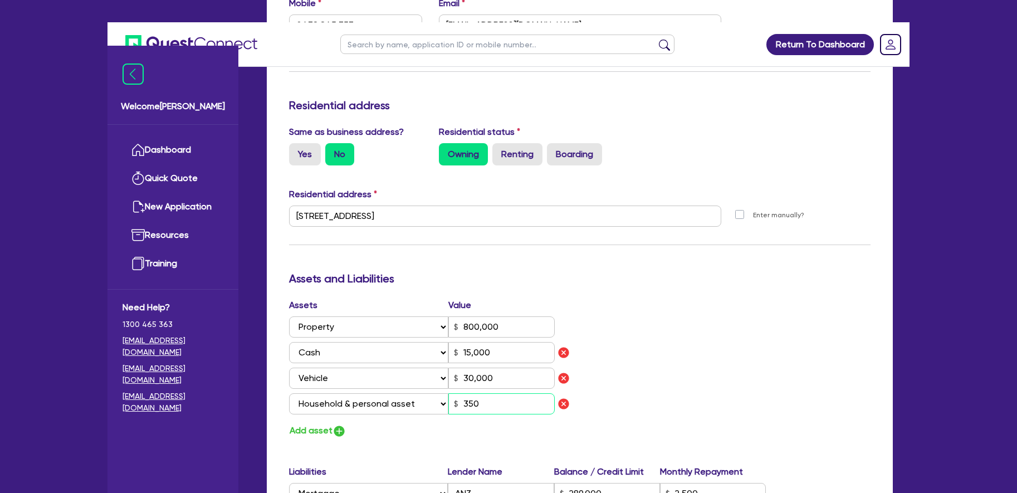
type input "15,000"
type input "30,000"
type input "3,500"
type input "0"
type input "0438 845 357"
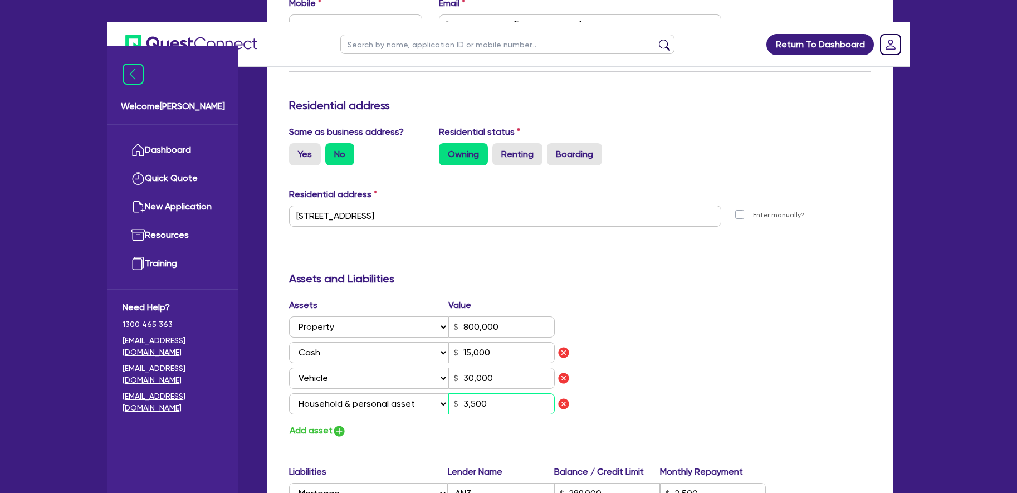
type input "800,000"
type input "289,000"
type input "2,500"
type input "15,000"
type input "30,000"
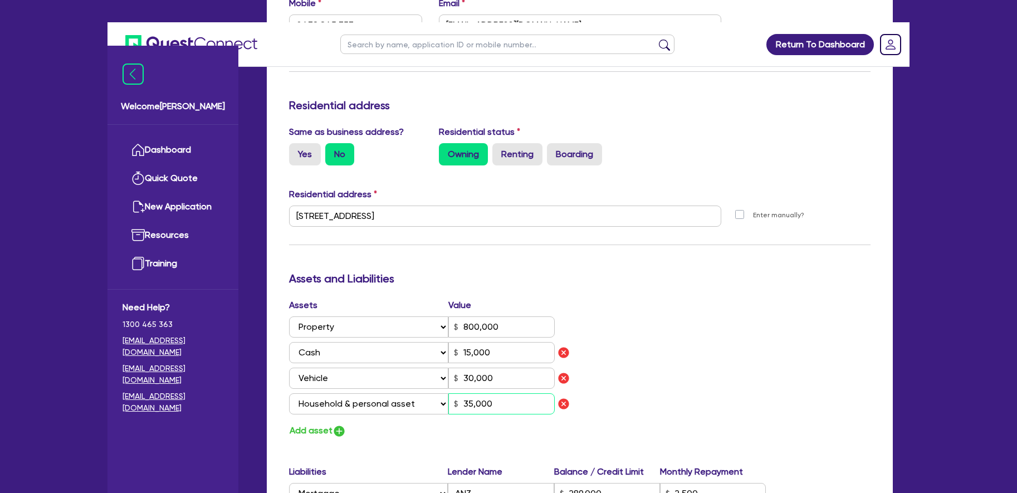
type input "35,000"
click at [326, 423] on button "Add asset" at bounding box center [317, 430] width 57 height 15
type input "0"
type input "0438 845 357"
type input "800,000"
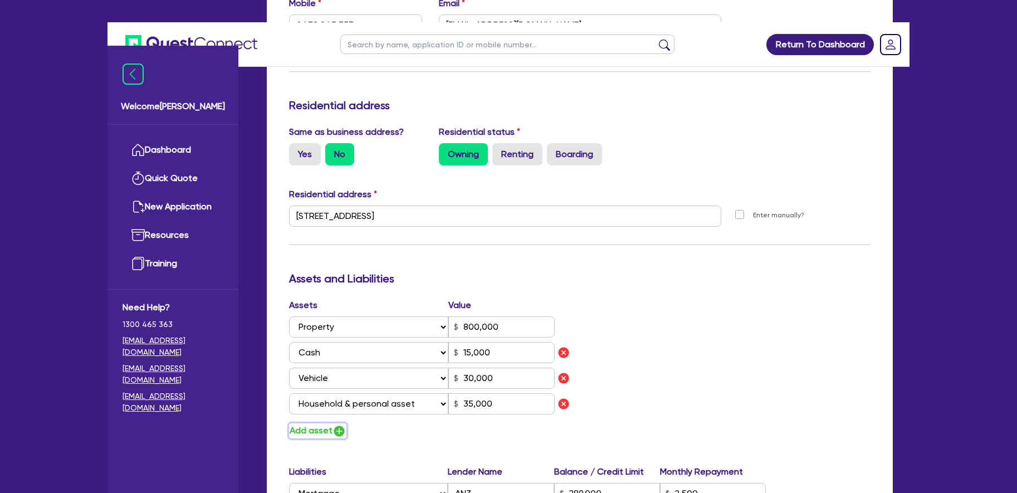
type input "289,000"
type input "2,500"
type input "15,000"
type input "30,000"
type input "35,000"
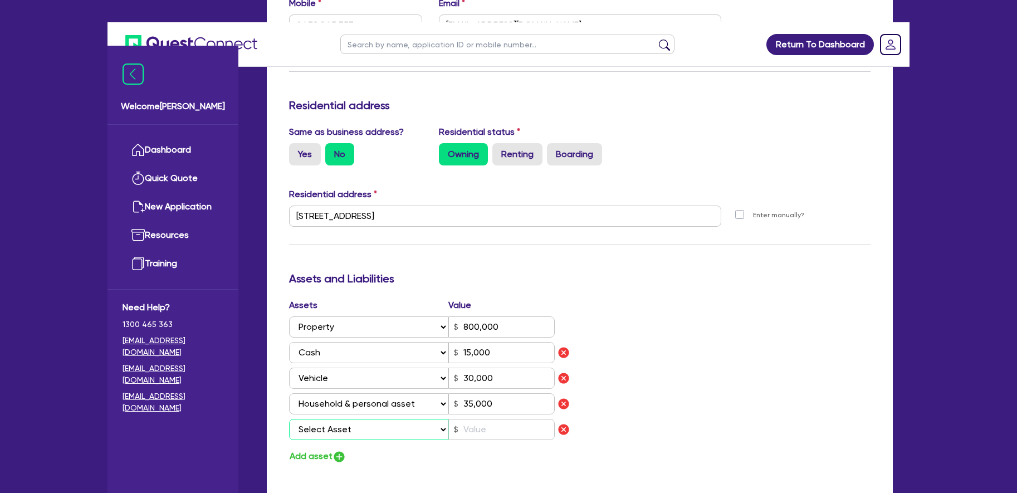
click at [406, 419] on select "Select Asset Cash Property Investment property Vehicle Truck Trailer Equipment …" at bounding box center [368, 429] width 159 height 21
select select "EQUIPMENT"
click at [289, 419] on select "Select Asset Cash Property Investment property Vehicle Truck Trailer Equipment …" at bounding box center [368, 429] width 159 height 21
type input "0"
type input "0438 845 357"
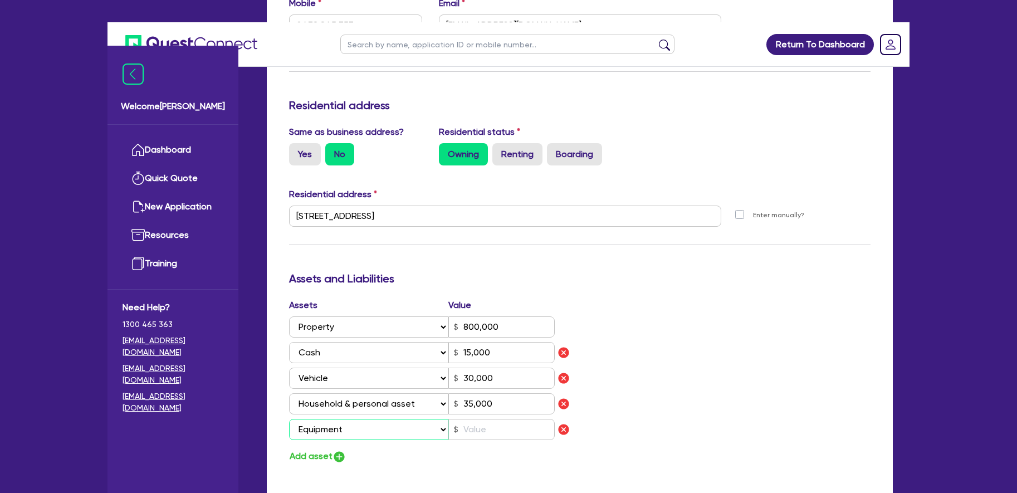
type input "800,000"
type input "289,000"
type input "2,500"
type input "15,000"
type input "30,000"
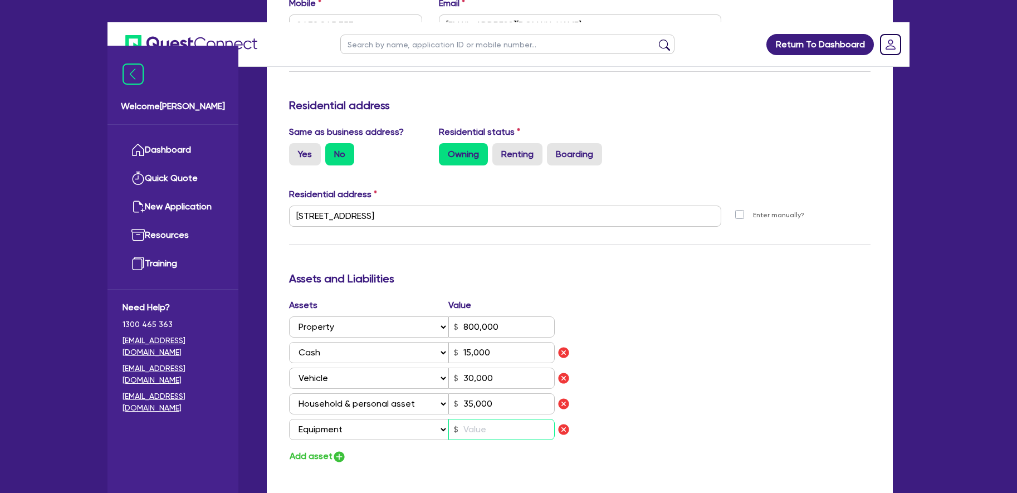
click at [473, 419] on input "text" at bounding box center [501, 429] width 106 height 21
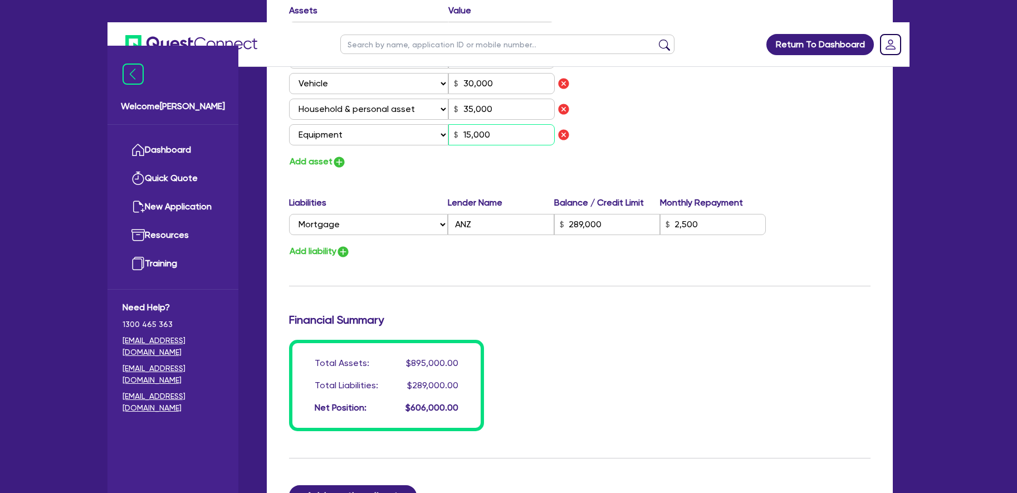
scroll to position [901, 0]
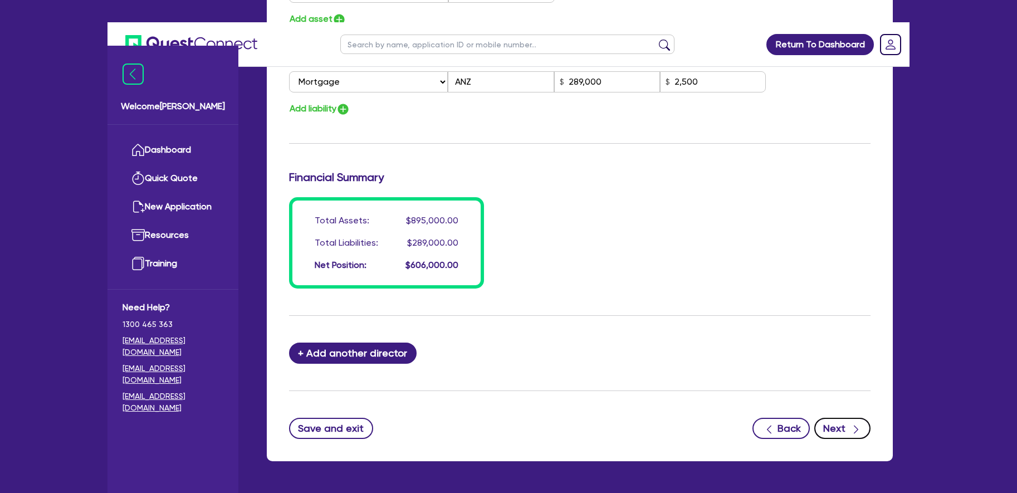
click at [848, 418] on button "Next" at bounding box center [842, 428] width 56 height 21
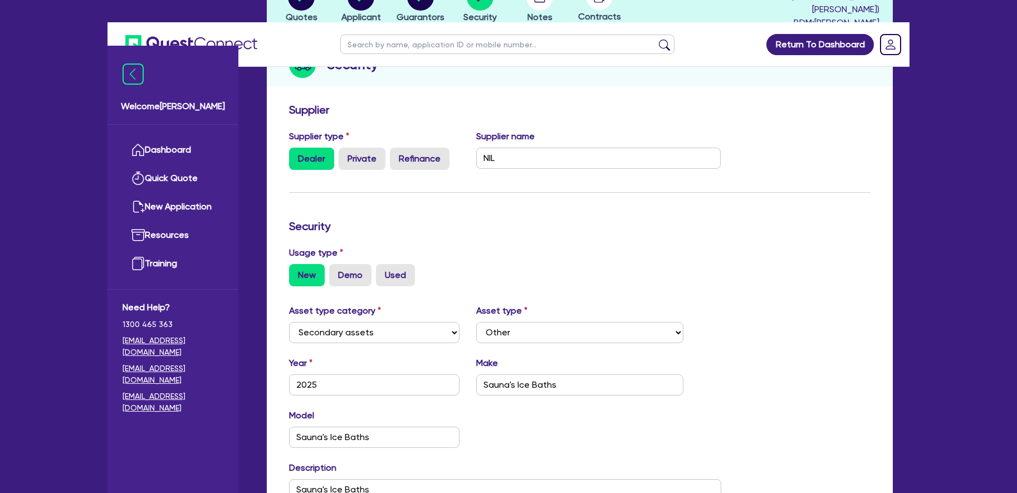
scroll to position [182, 0]
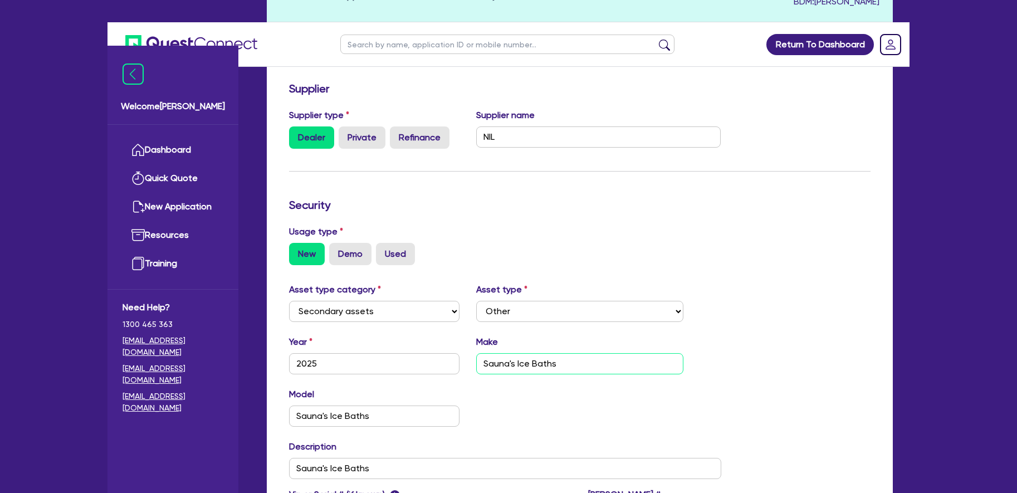
click at [574, 353] on input "Sauna's Ice Baths" at bounding box center [580, 363] width 208 height 21
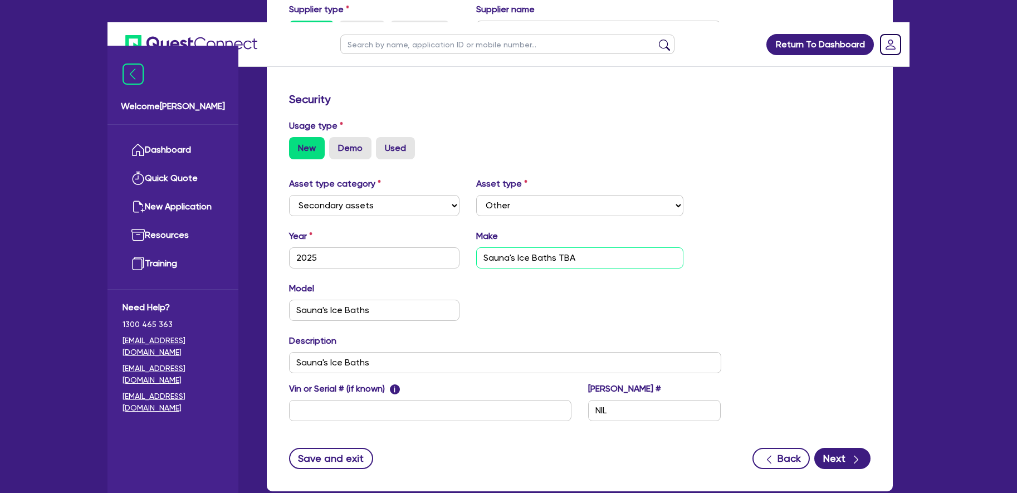
scroll to position [288, 0]
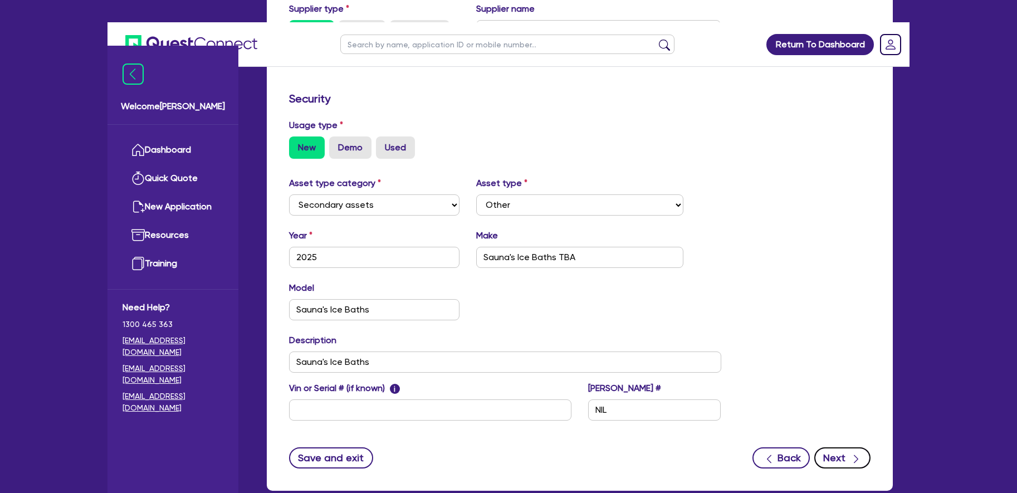
click at [853, 453] on icon "button" at bounding box center [855, 458] width 11 height 11
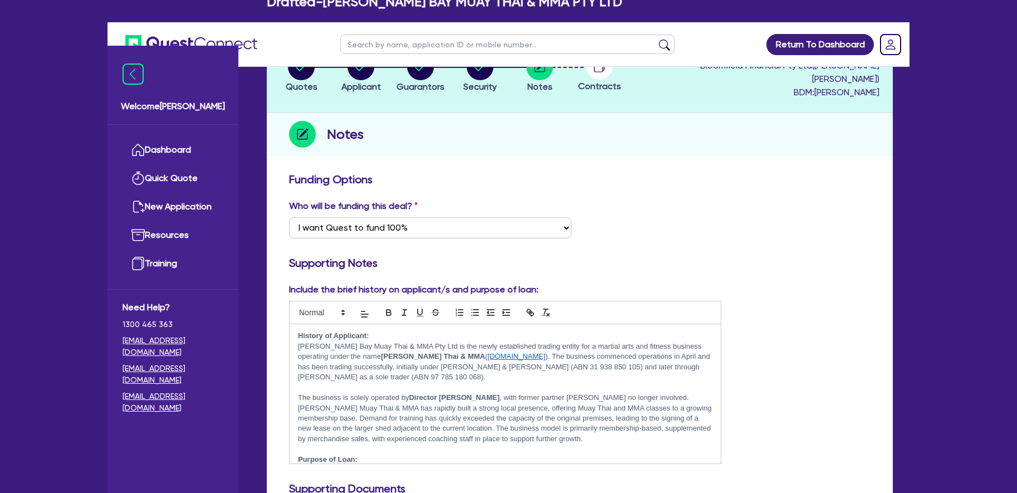
scroll to position [92, 0]
click at [537, 340] on p "Byron Bay Muay Thai & MMA Pty Ltd is the newly established trading entity for a…" at bounding box center [505, 360] width 414 height 41
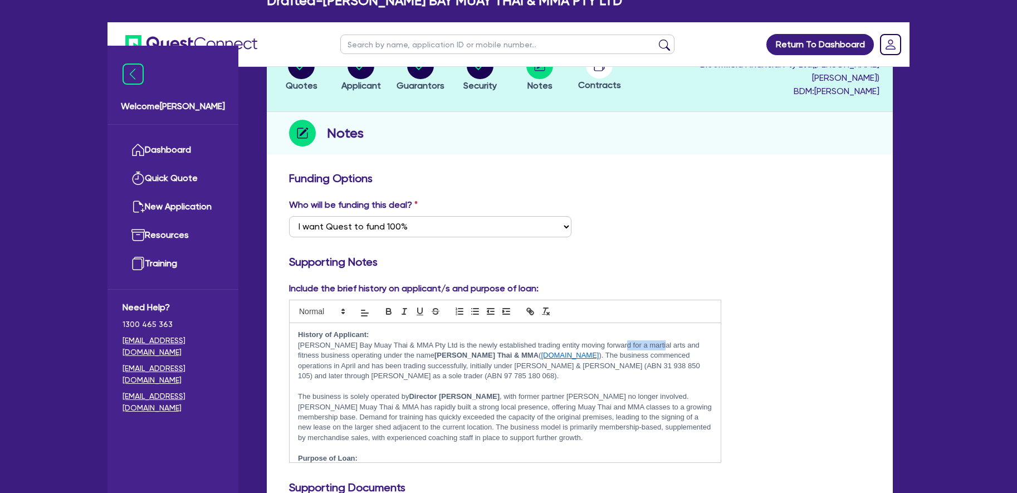
drag, startPoint x: 646, startPoint y: 309, endPoint x: 610, endPoint y: 309, distance: 36.2
click at [610, 340] on p "Byron Bay Muay Thai & MMA Pty Ltd is the newly established trading entity movin…" at bounding box center [505, 360] width 414 height 41
drag, startPoint x: 636, startPoint y: 330, endPoint x: 683, endPoint y: 330, distance: 47.3
click at [683, 340] on p "Byron Bay Muay Thai & MMA Pty Ltd is the newly established trading entity movin…" at bounding box center [505, 360] width 414 height 41
click at [390, 341] on p "Byron Bay Muay Thai & MMA Pty Ltd is the newly established trading entity movin…" at bounding box center [505, 360] width 414 height 41
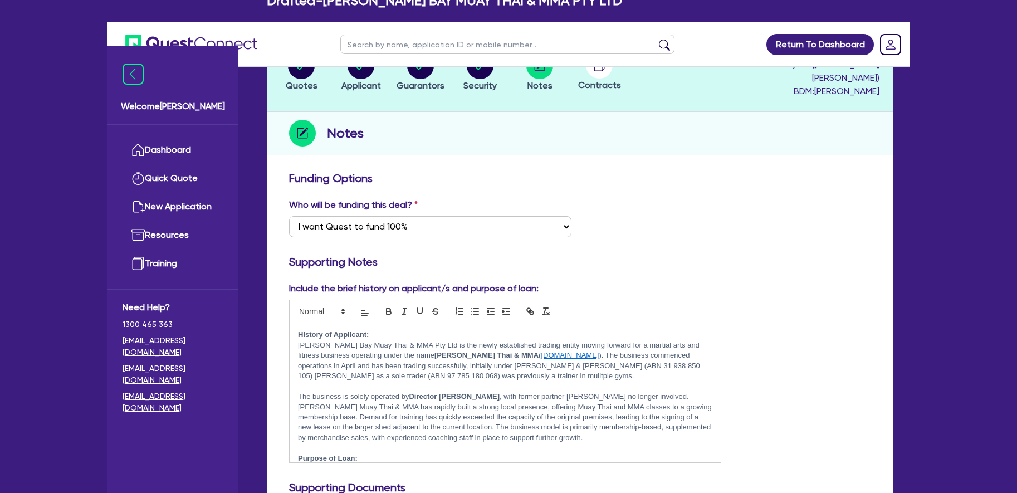
click at [482, 344] on p "Byron Bay Muay Thai & MMA Pty Ltd is the newly established trading entity movin…" at bounding box center [505, 360] width 414 height 41
click at [495, 341] on p "Byron Bay Muay Thai & MMA Pty Ltd is the newly established trading entity movin…" at bounding box center [505, 360] width 414 height 41
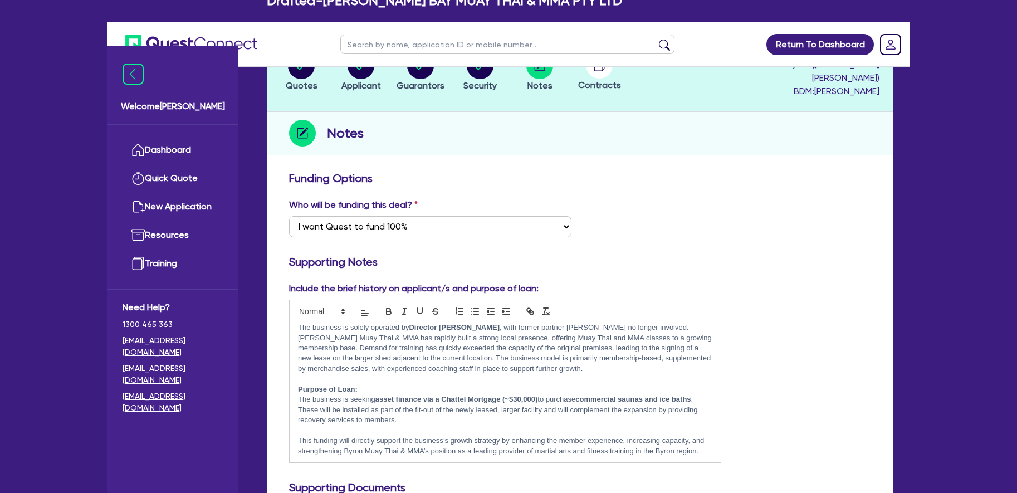
scroll to position [70, 0]
click at [703, 435] on p "This funding will directly support the business’s growth strategy by enhancing …" at bounding box center [505, 445] width 414 height 21
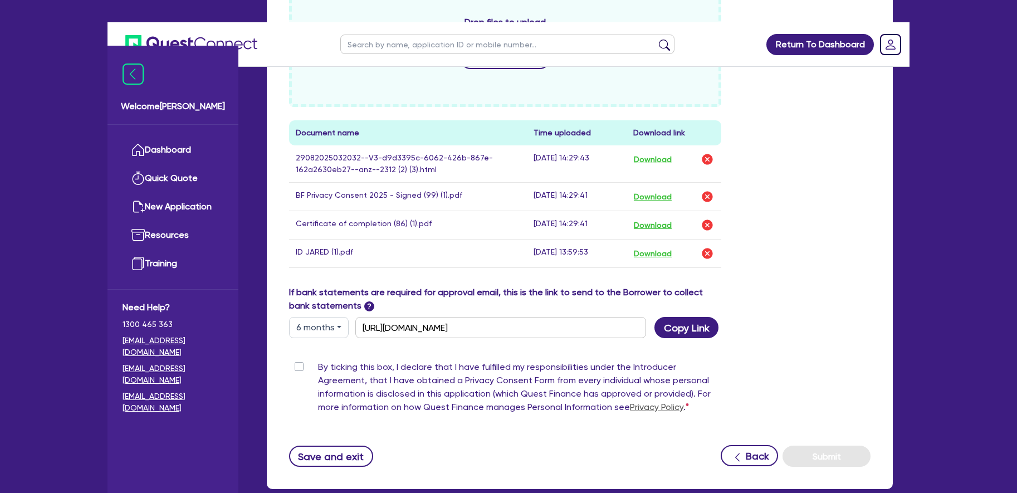
scroll to position [638, 0]
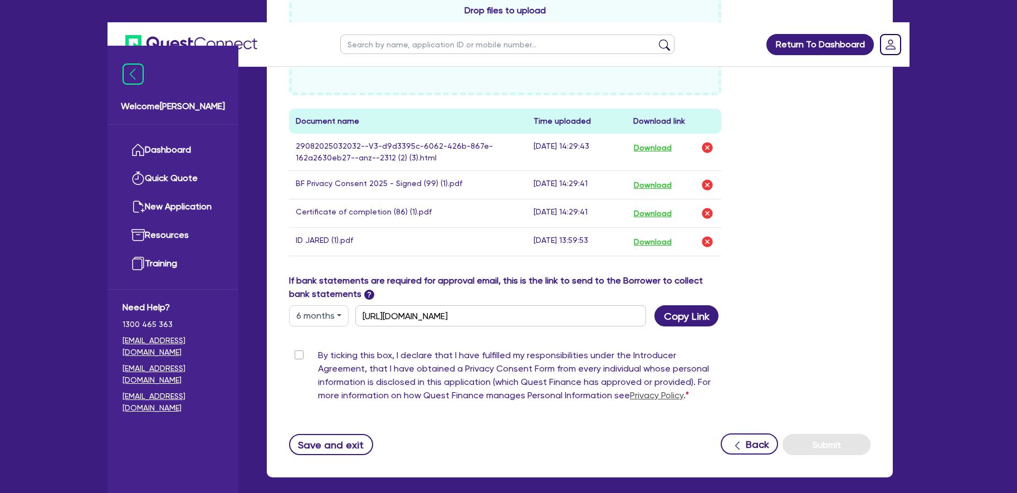
click at [318, 349] on label "By ticking this box, I declare that I have fulfilled my responsibilities under …" at bounding box center [519, 378] width 403 height 58
click at [298, 349] on input "By ticking this box, I declare that I have fulfilled my responsibilities under …" at bounding box center [293, 354] width 9 height 11
click at [819, 434] on button "Submit" at bounding box center [826, 444] width 88 height 21
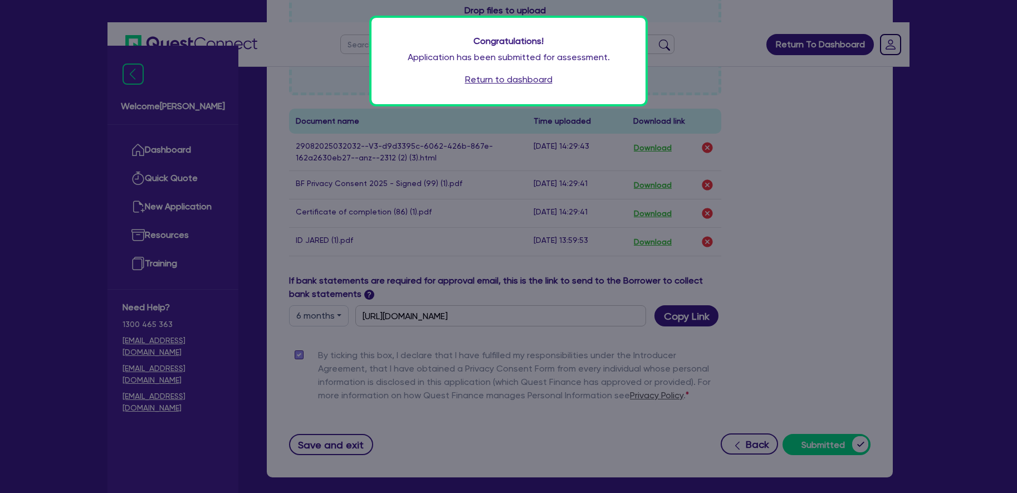
click at [486, 78] on link "Return to dashboard" at bounding box center [508, 79] width 87 height 13
